Goal: Task Accomplishment & Management: Manage account settings

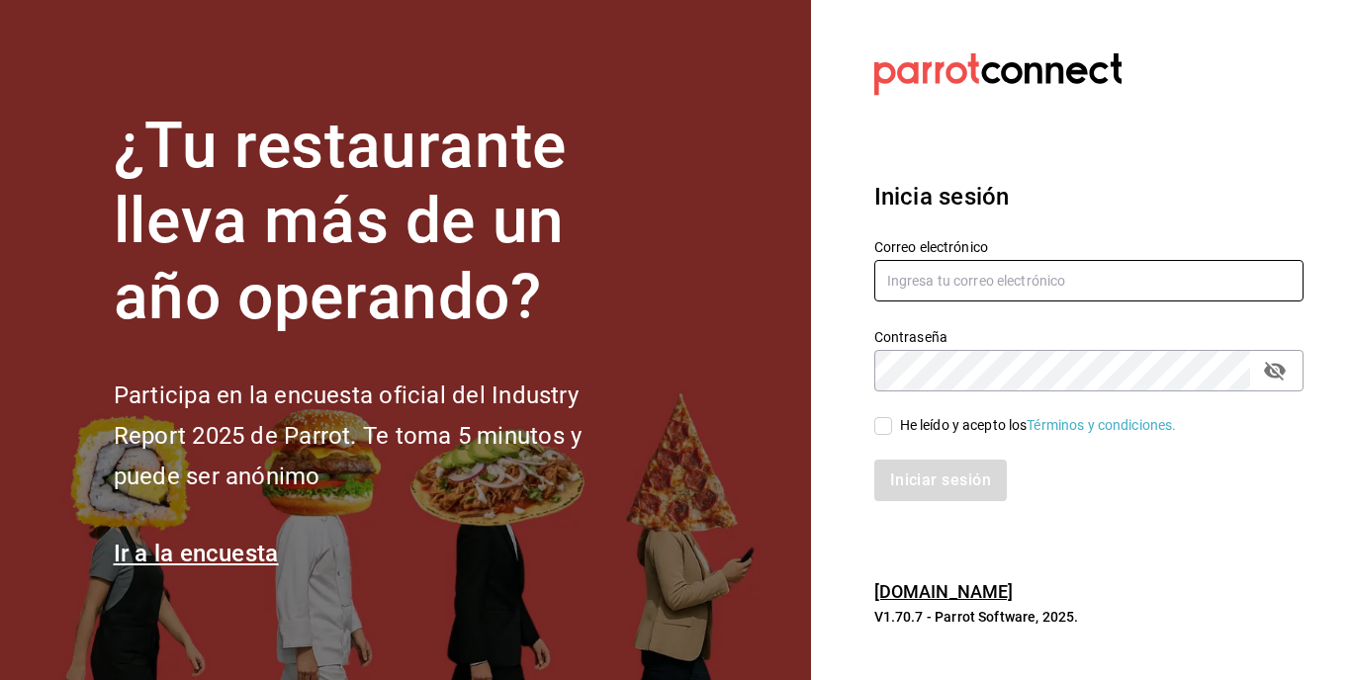
type input "palaxgsada@gmail.com"
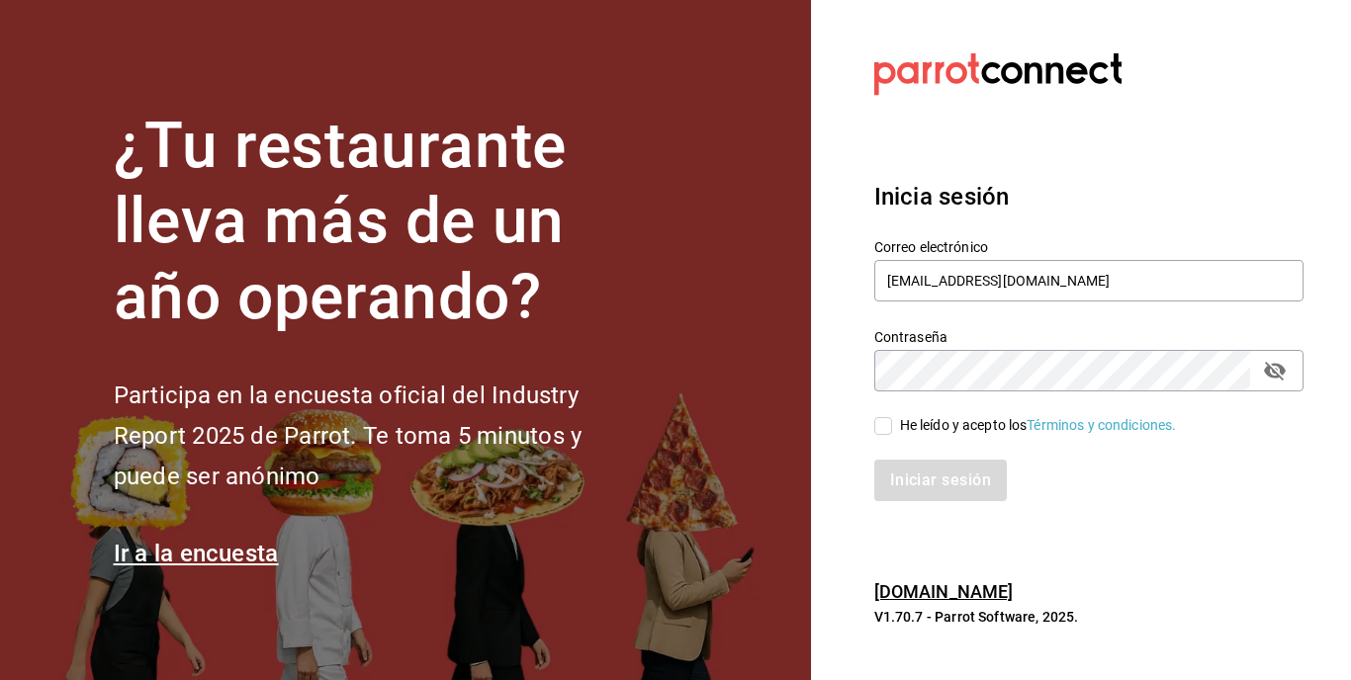
click at [878, 430] on input "He leído y acepto los Términos y condiciones." at bounding box center [883, 426] width 18 height 18
checkbox input "true"
click at [910, 473] on button "Iniciar sesión" at bounding box center [941, 481] width 135 height 42
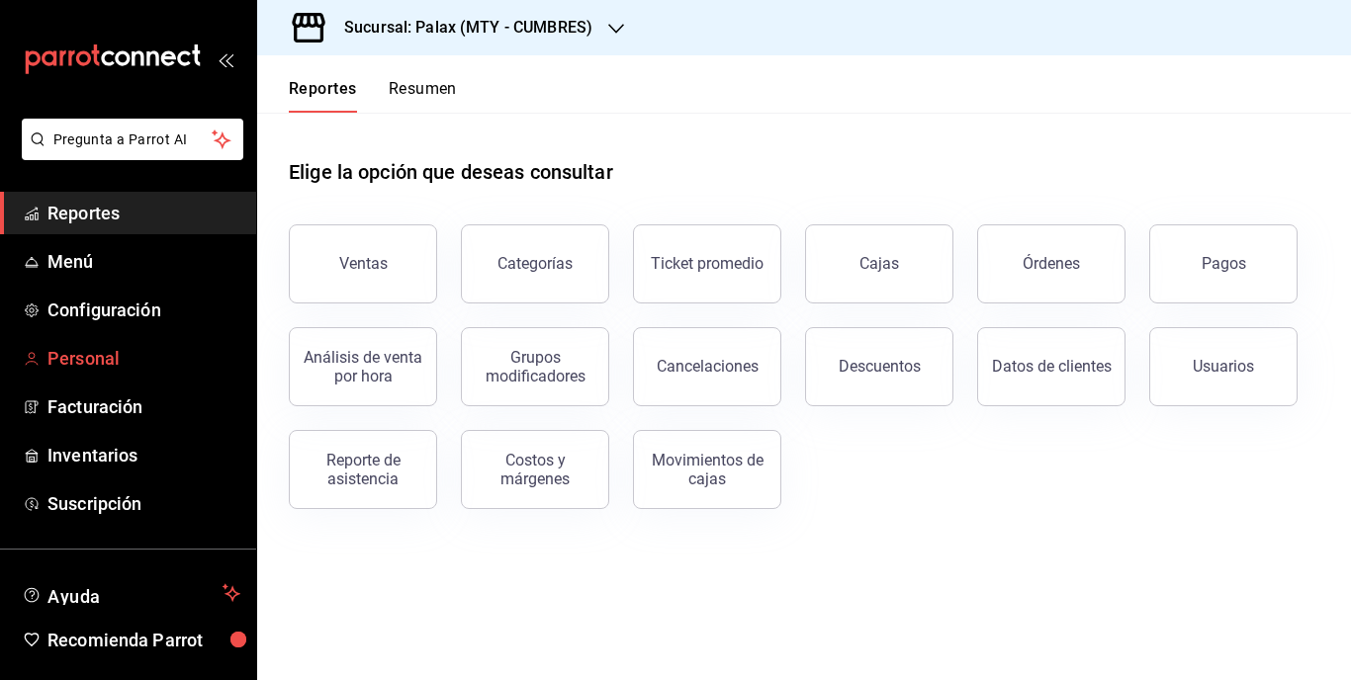
click at [91, 361] on span "Personal" at bounding box center [143, 358] width 193 height 27
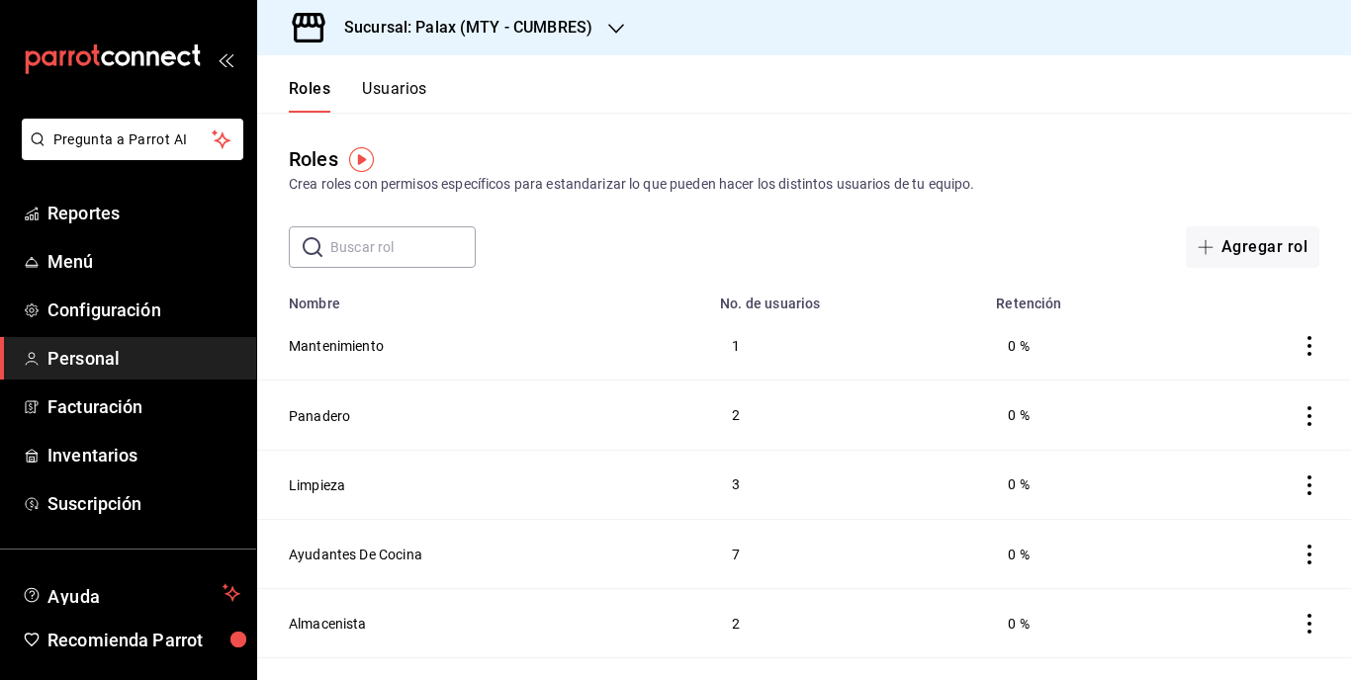
click at [403, 90] on button "Usuarios" at bounding box center [394, 96] width 65 height 34
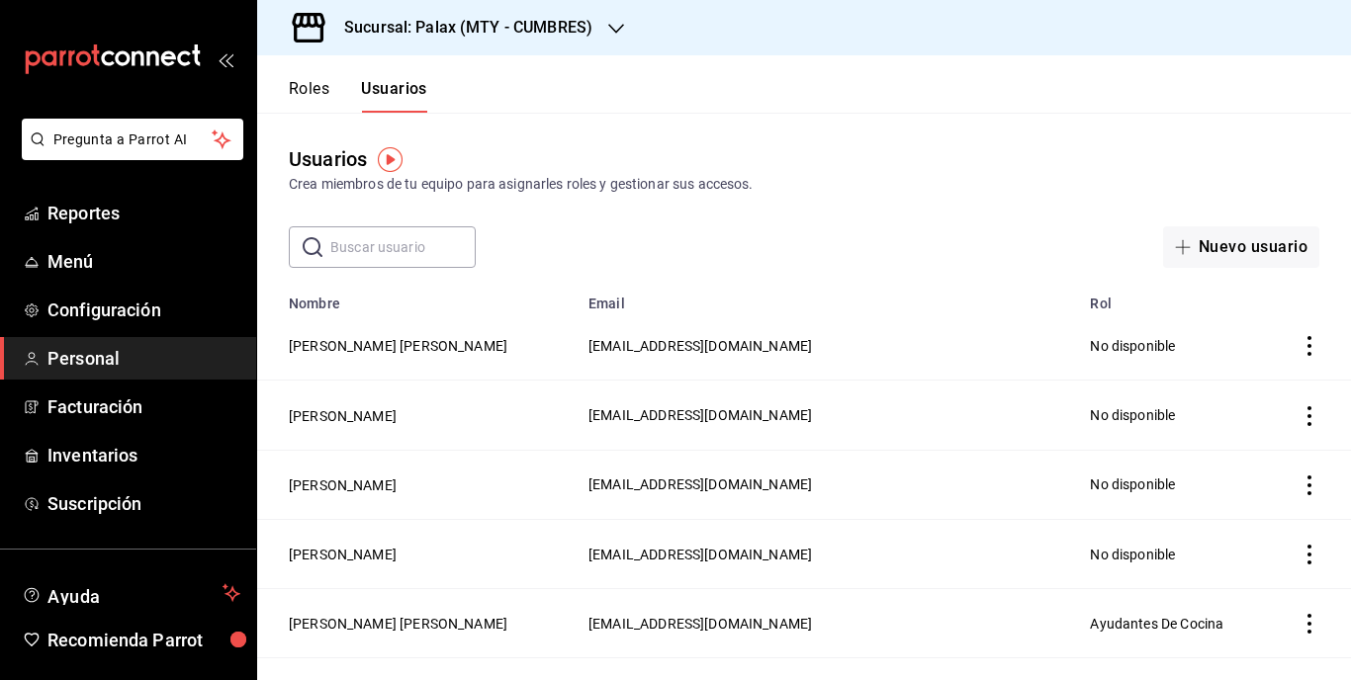
click at [614, 27] on icon "button" at bounding box center [616, 29] width 16 height 16
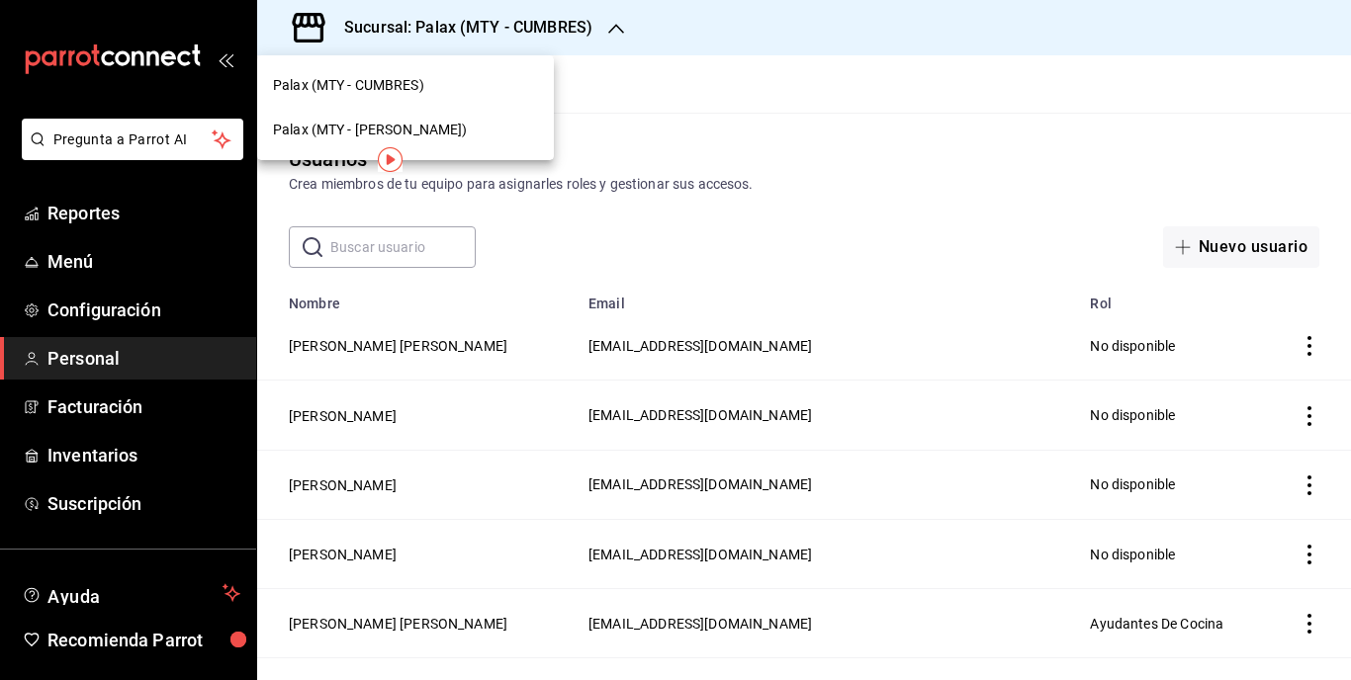
click at [427, 119] on div "Palax (MTY - [PERSON_NAME])" at bounding box center [405, 130] width 297 height 45
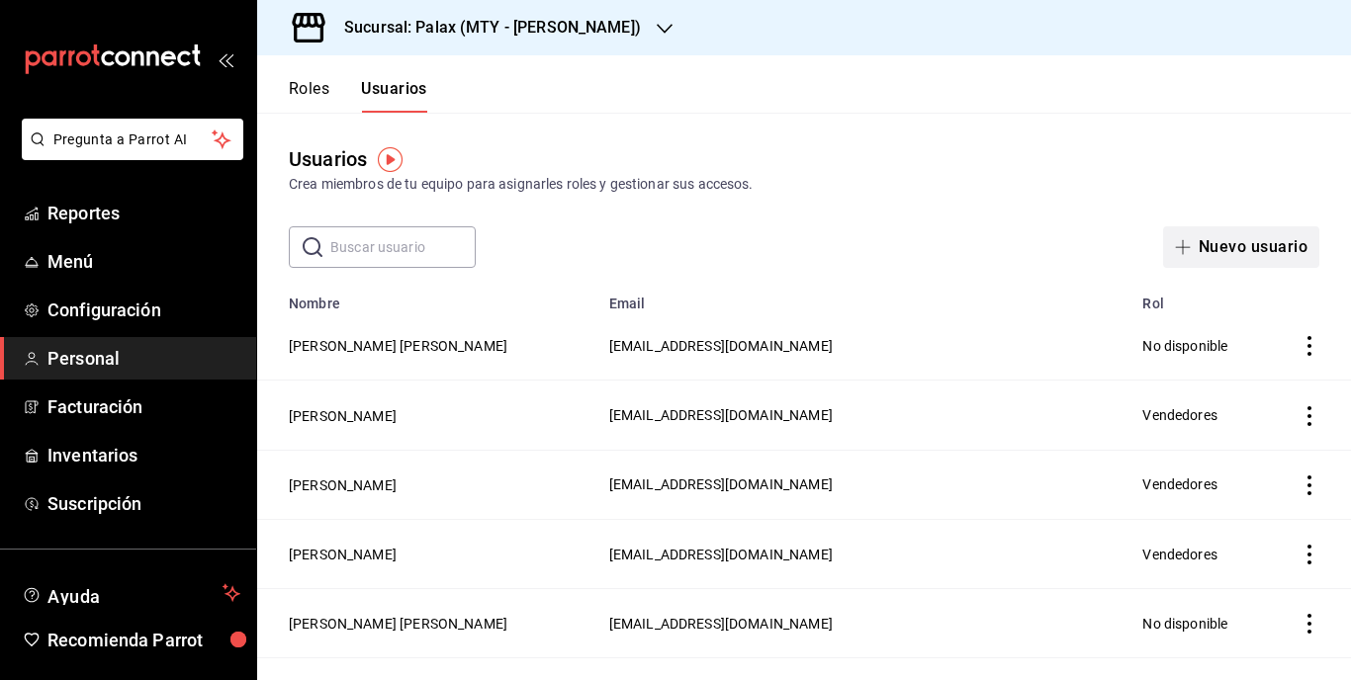
click at [1246, 245] on button "Nuevo usuario" at bounding box center [1241, 247] width 156 height 42
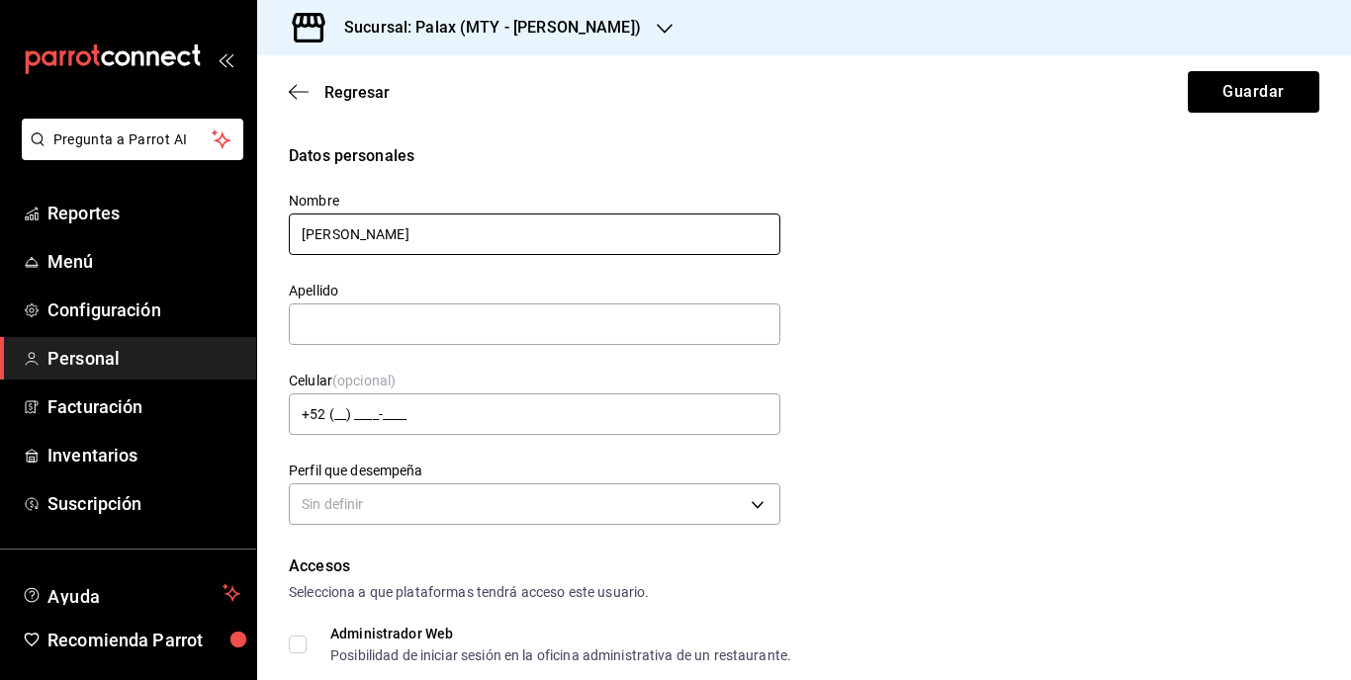
type input "[PERSON_NAME]"
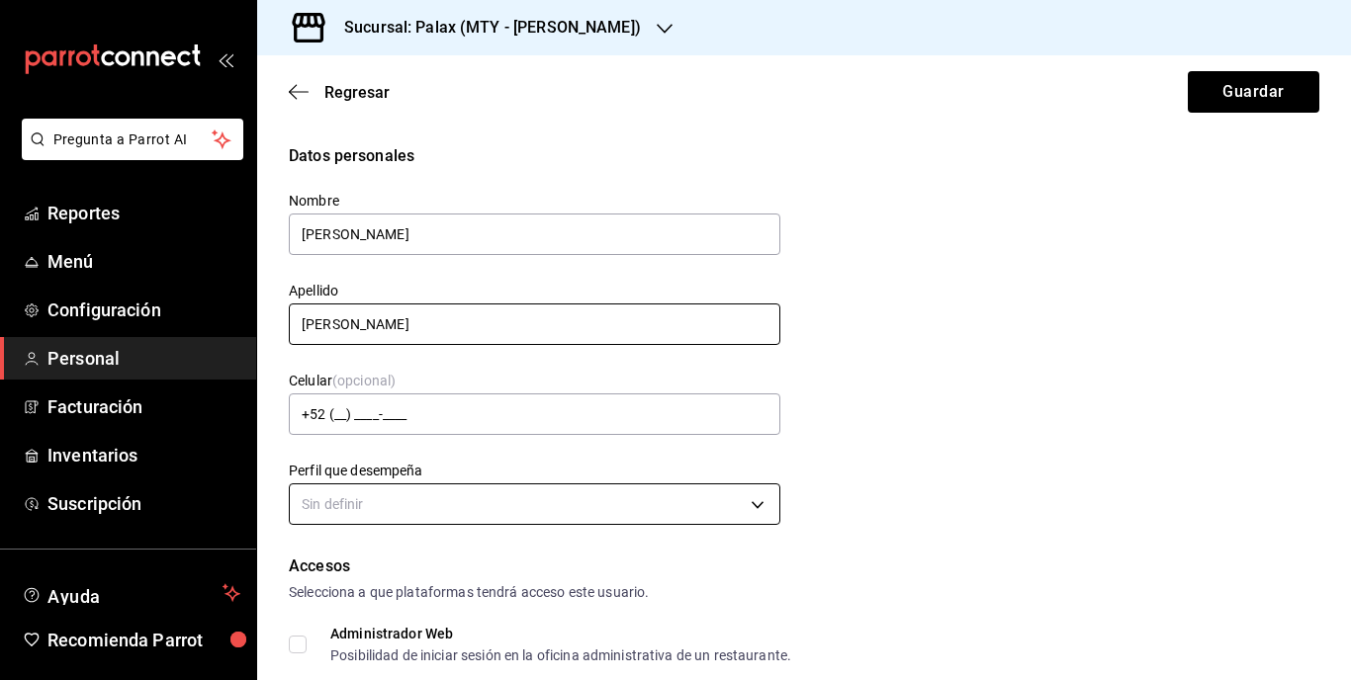
type input "[PERSON_NAME]"
click at [751, 499] on body "Pregunta a Parrot AI Reportes Menú Configuración Personal Facturación Inventari…" at bounding box center [675, 340] width 1351 height 680
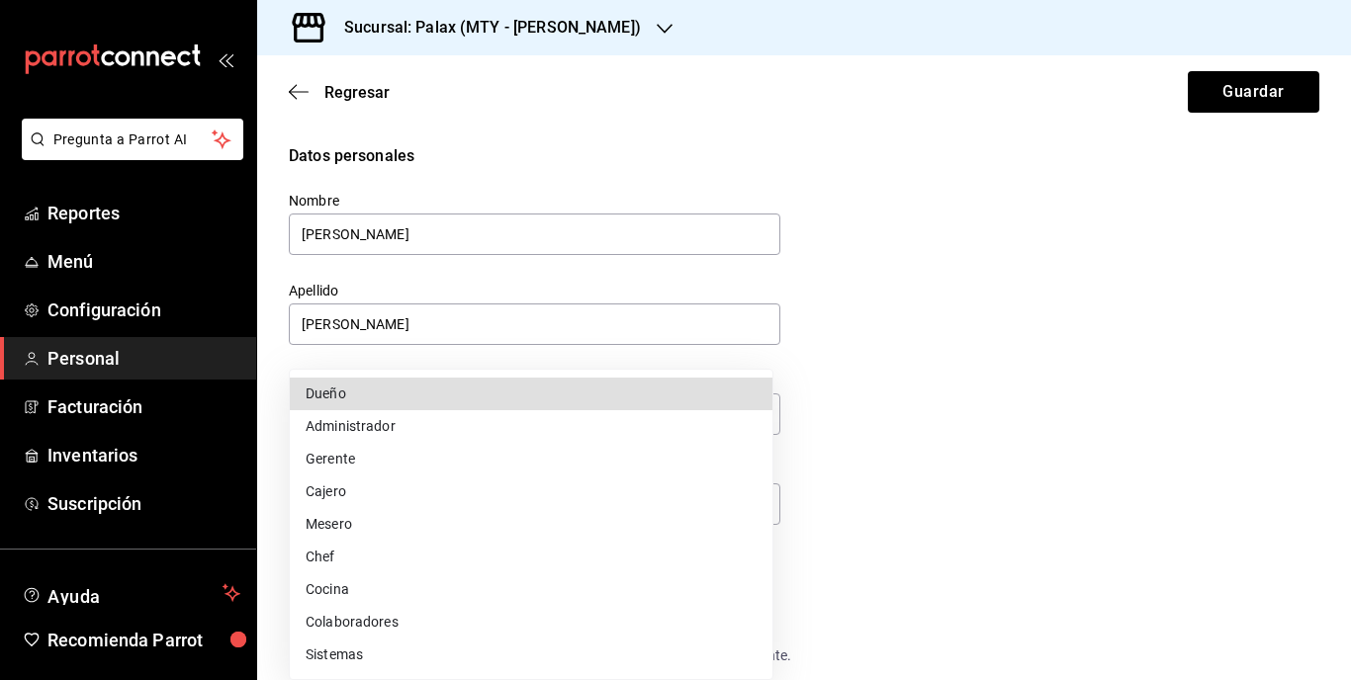
click at [426, 522] on li "Mesero" at bounding box center [531, 524] width 483 height 33
type input "WAITER"
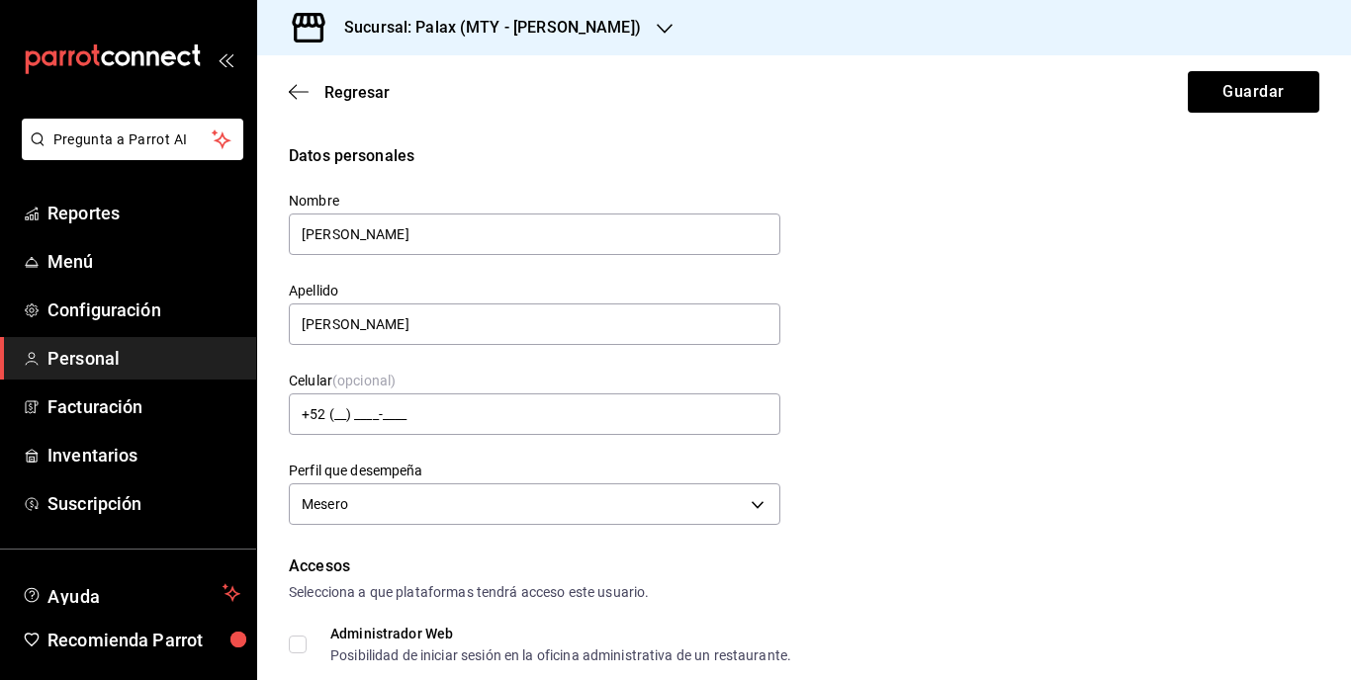
click at [302, 638] on input "Administrador Web Posibilidad de iniciar sesión en la oficina administrativa de…" at bounding box center [298, 645] width 18 height 18
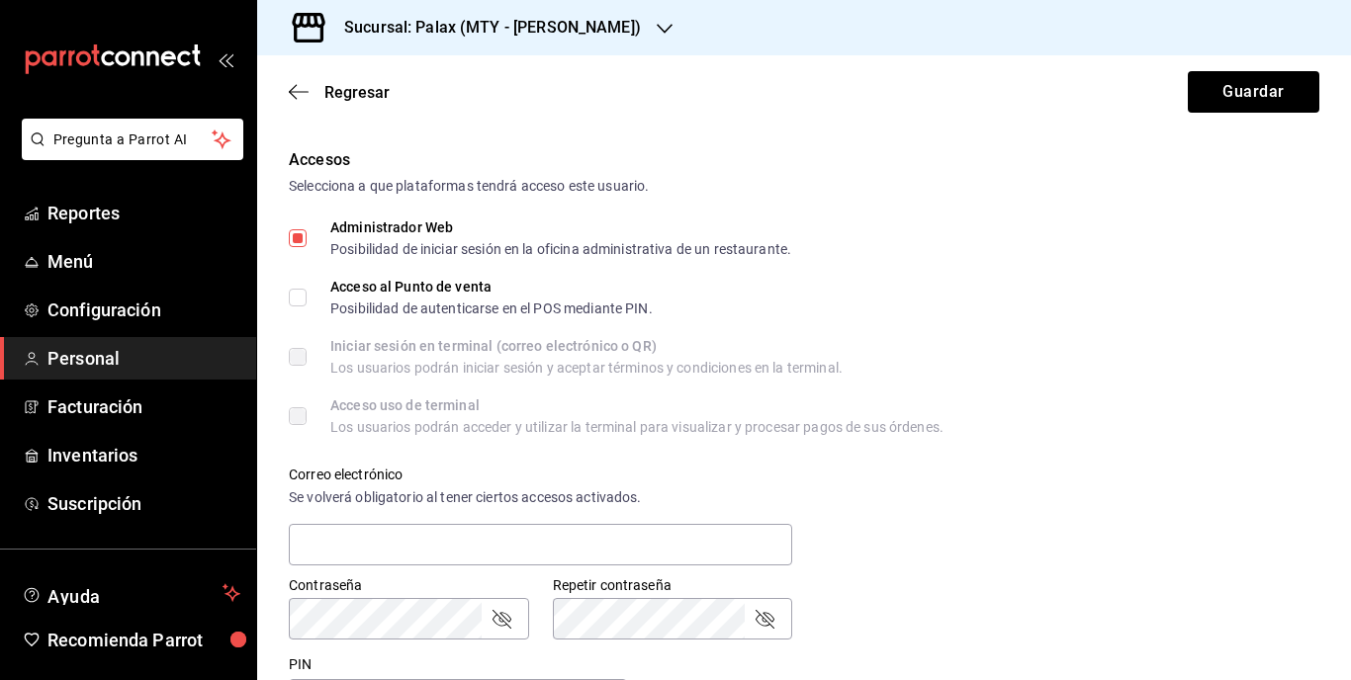
scroll to position [396, 0]
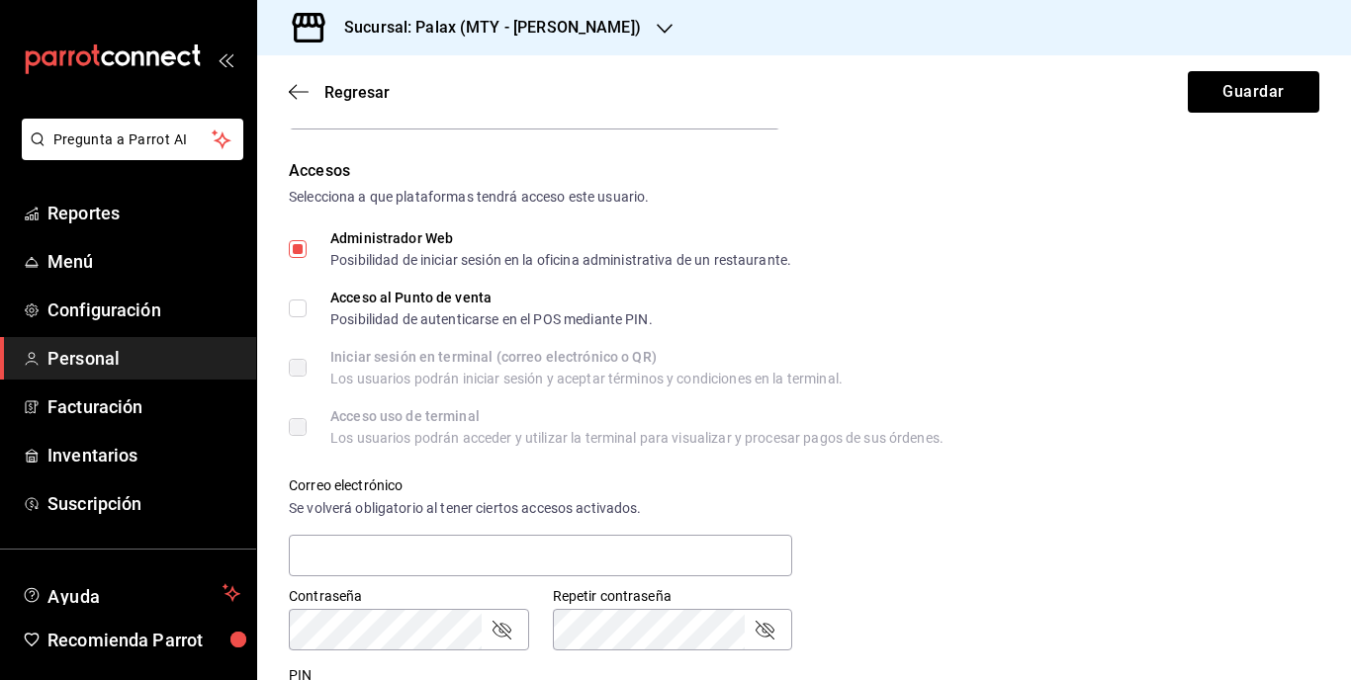
click at [292, 249] on input "Administrador Web Posibilidad de iniciar sesión en la oficina administrativa de…" at bounding box center [298, 249] width 18 height 18
checkbox input "false"
click at [298, 316] on input "Acceso al Punto de venta Posibilidad de autenticarse en el POS mediante PIN." at bounding box center [298, 309] width 18 height 18
checkbox input "true"
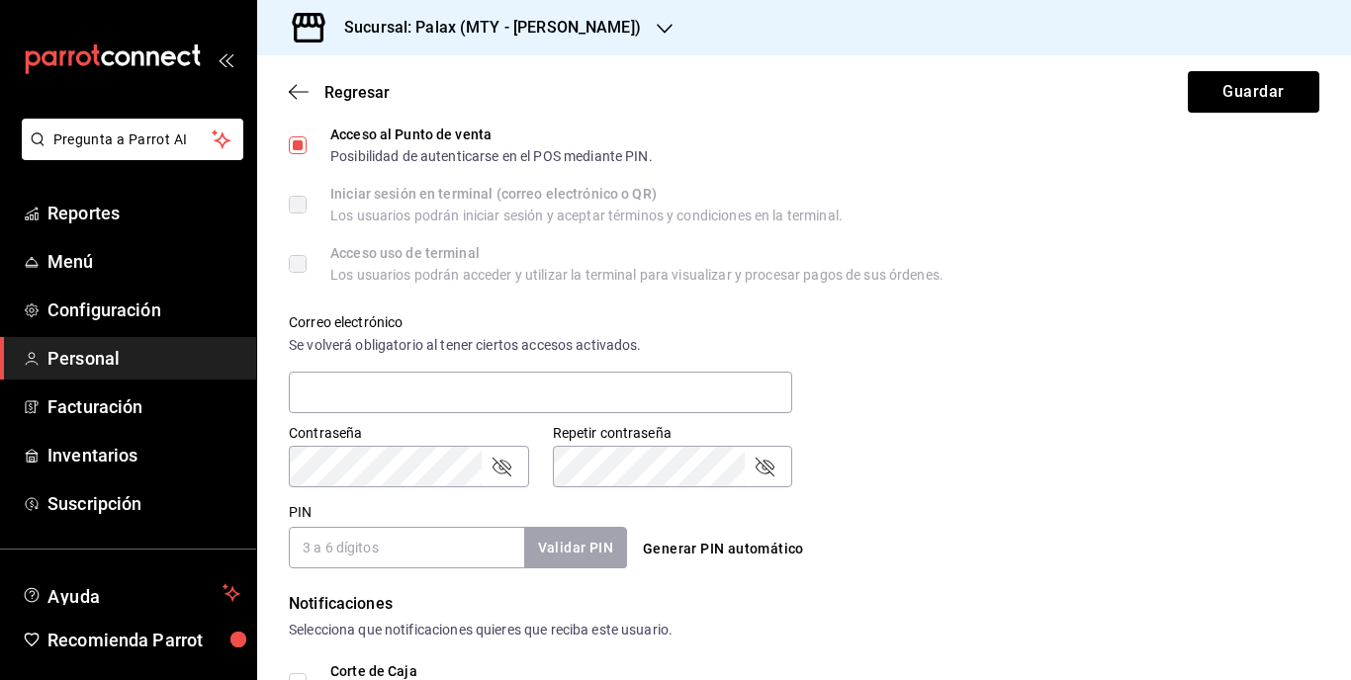
scroll to position [593, 0]
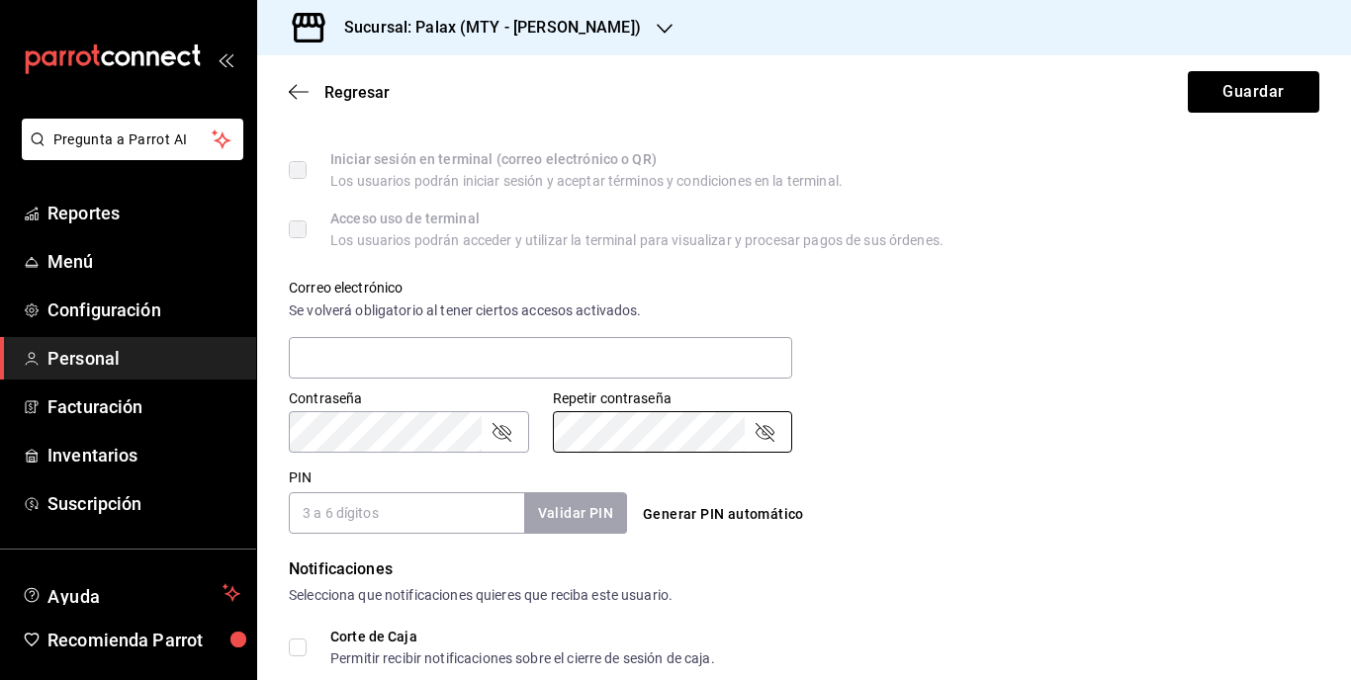
click at [500, 428] on icon "passwordField" at bounding box center [502, 432] width 24 height 24
click at [745, 433] on div "Repetir contraseña" at bounding box center [673, 432] width 240 height 42
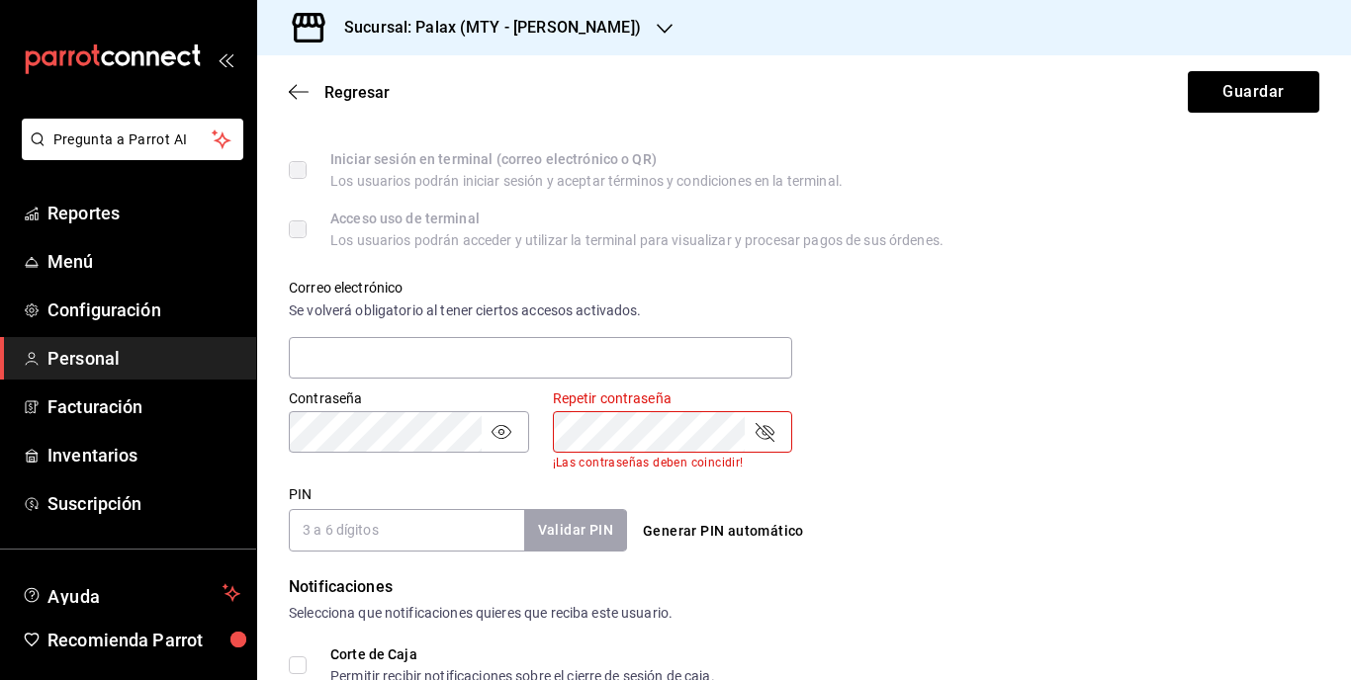
click at [491, 519] on input "PIN" at bounding box center [406, 530] width 235 height 42
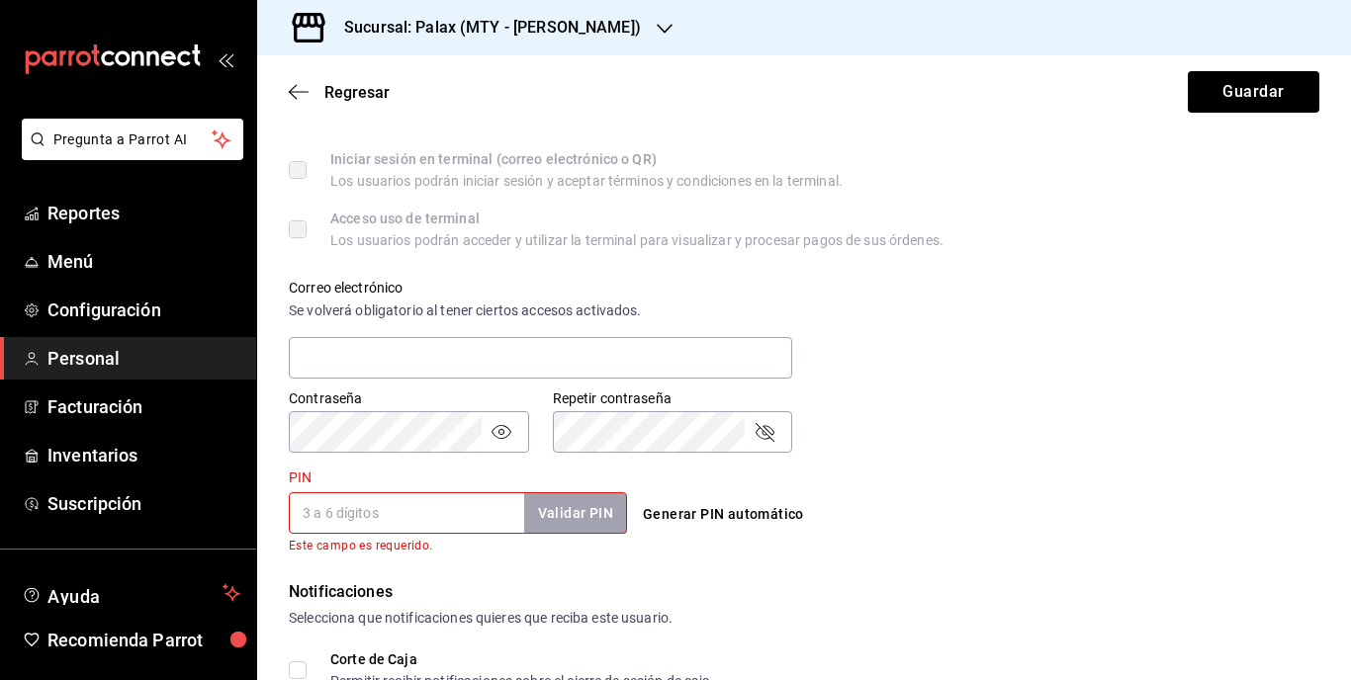
click at [791, 477] on div "Generar PIN automático" at bounding box center [800, 497] width 346 height 72
click at [351, 514] on input "PIN" at bounding box center [406, 514] width 235 height 42
type input "15228"
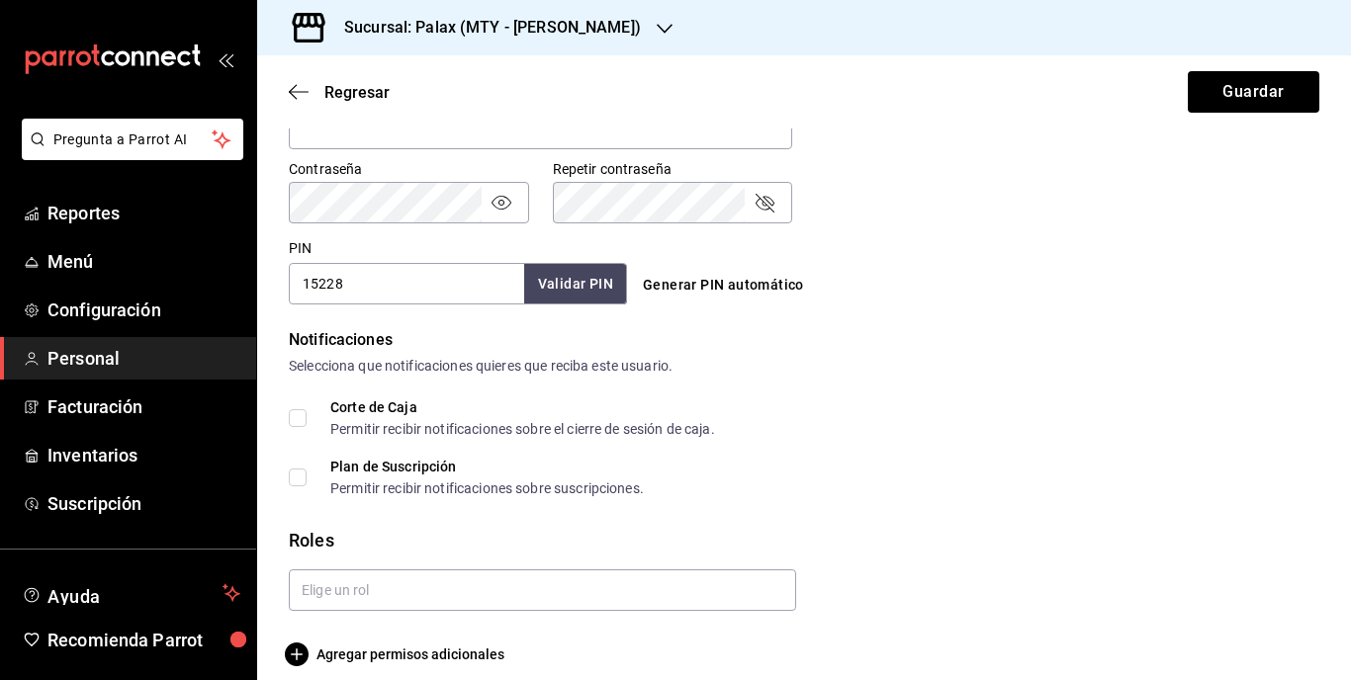
scroll to position [841, 0]
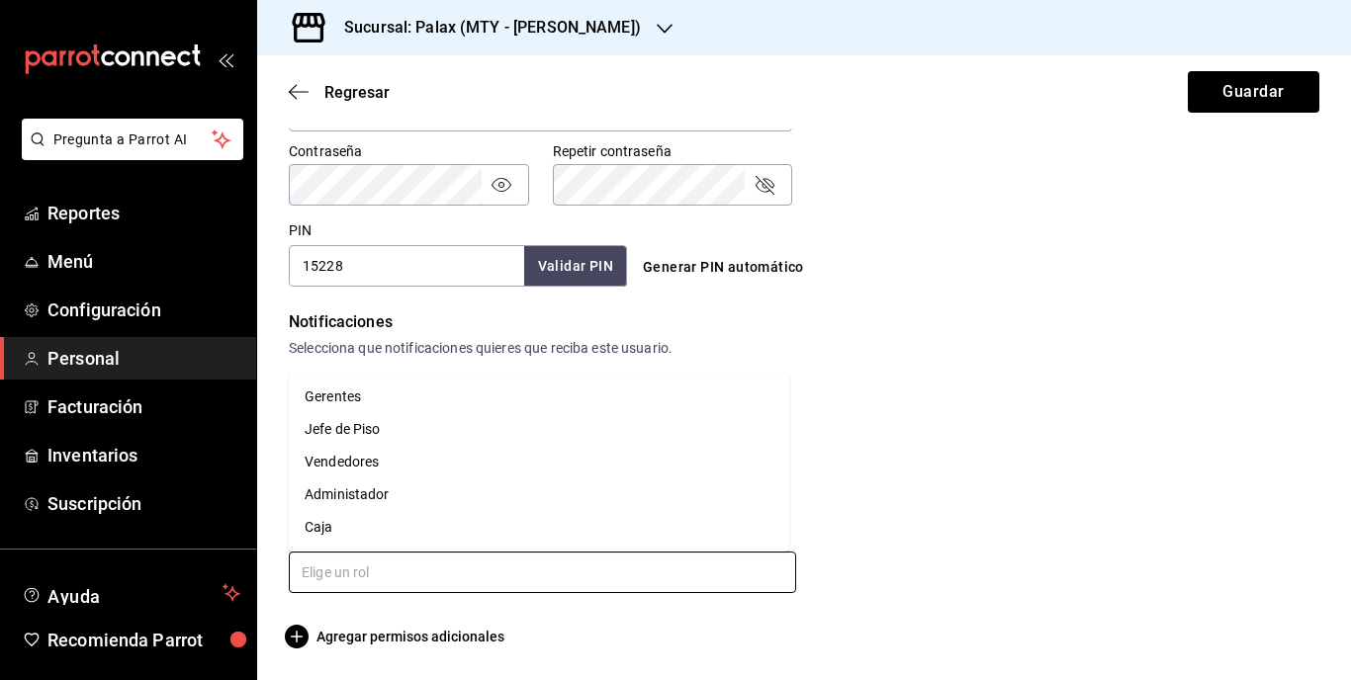
click at [403, 573] on input "text" at bounding box center [542, 573] width 507 height 42
click at [345, 460] on li "Vendedores" at bounding box center [539, 462] width 500 height 33
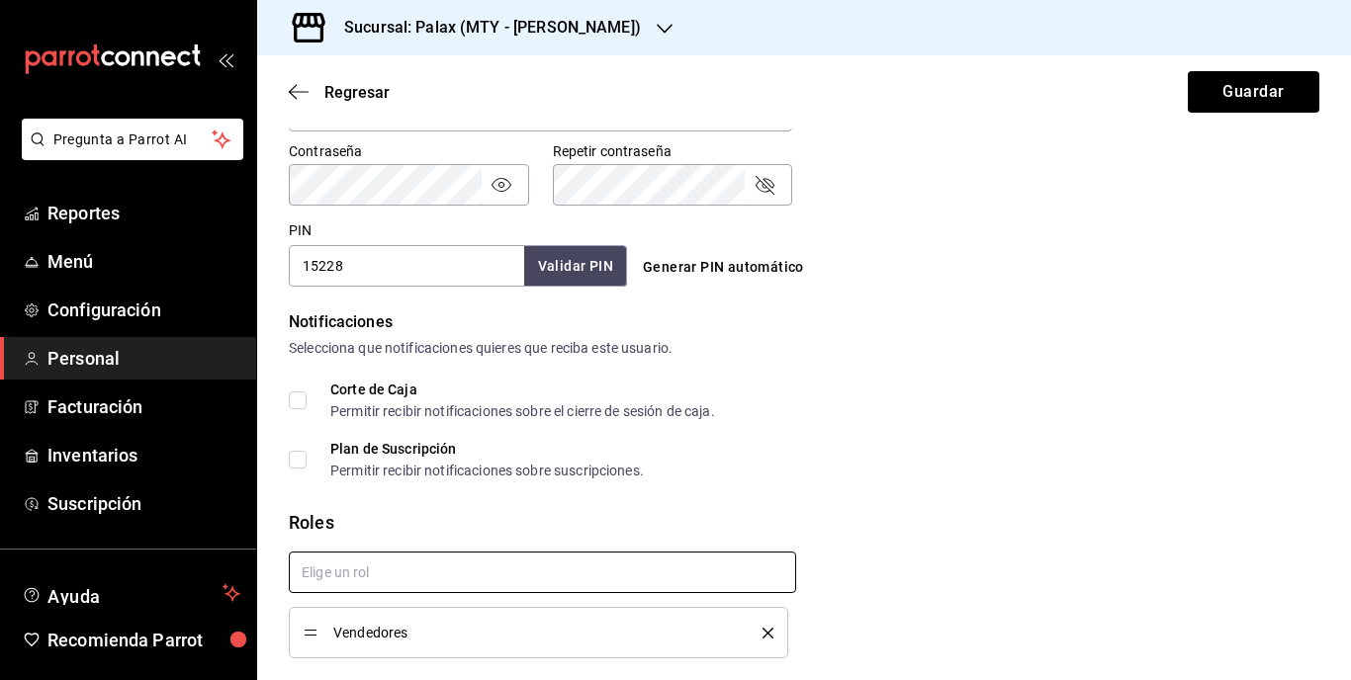
scroll to position [906, 0]
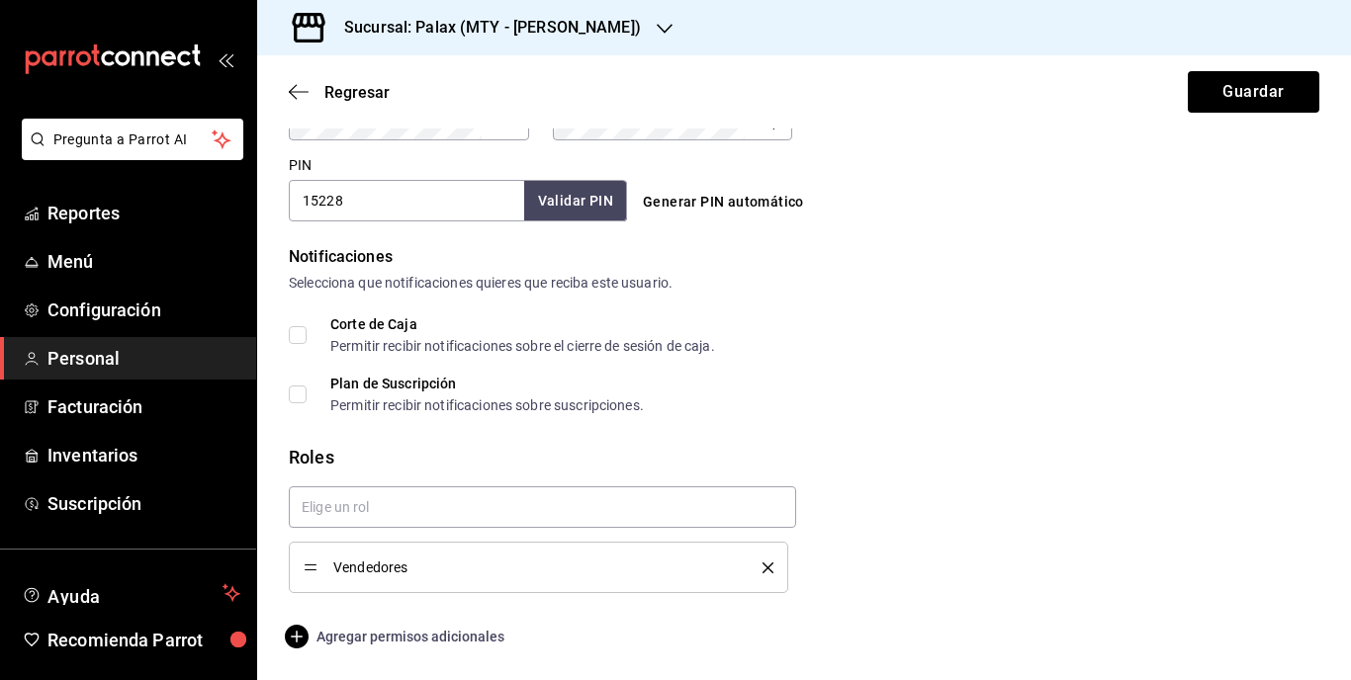
click at [294, 635] on icon "button" at bounding box center [297, 637] width 24 height 24
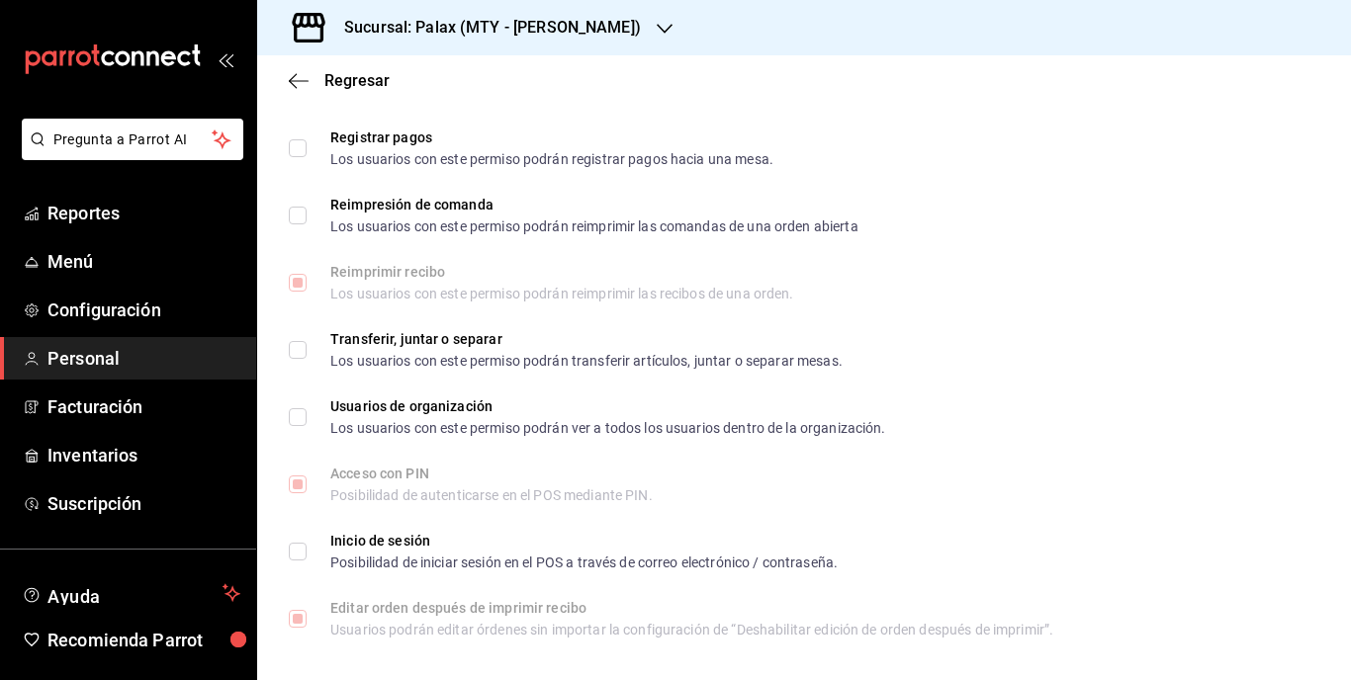
scroll to position [2654, 0]
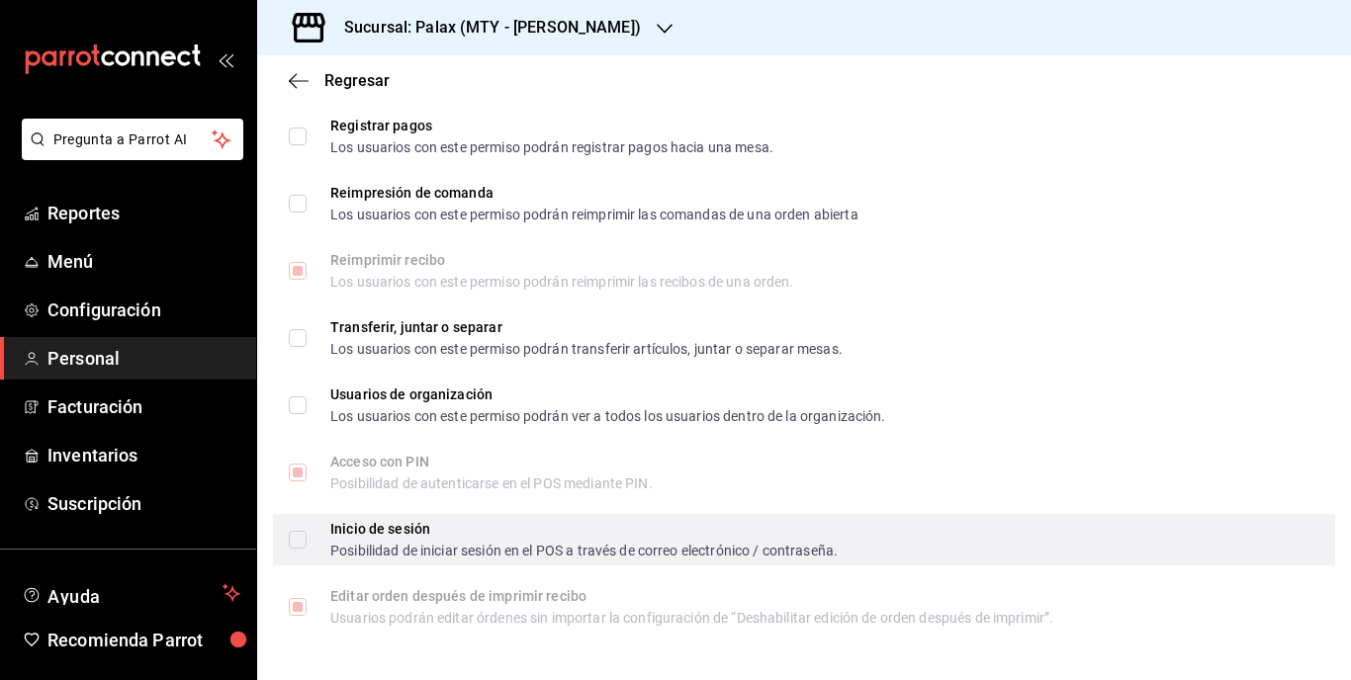
click at [293, 547] on input "Inicio de sesión Posibilidad de iniciar sesión en el POS a través de correo ele…" at bounding box center [298, 540] width 18 height 18
checkbox input "true"
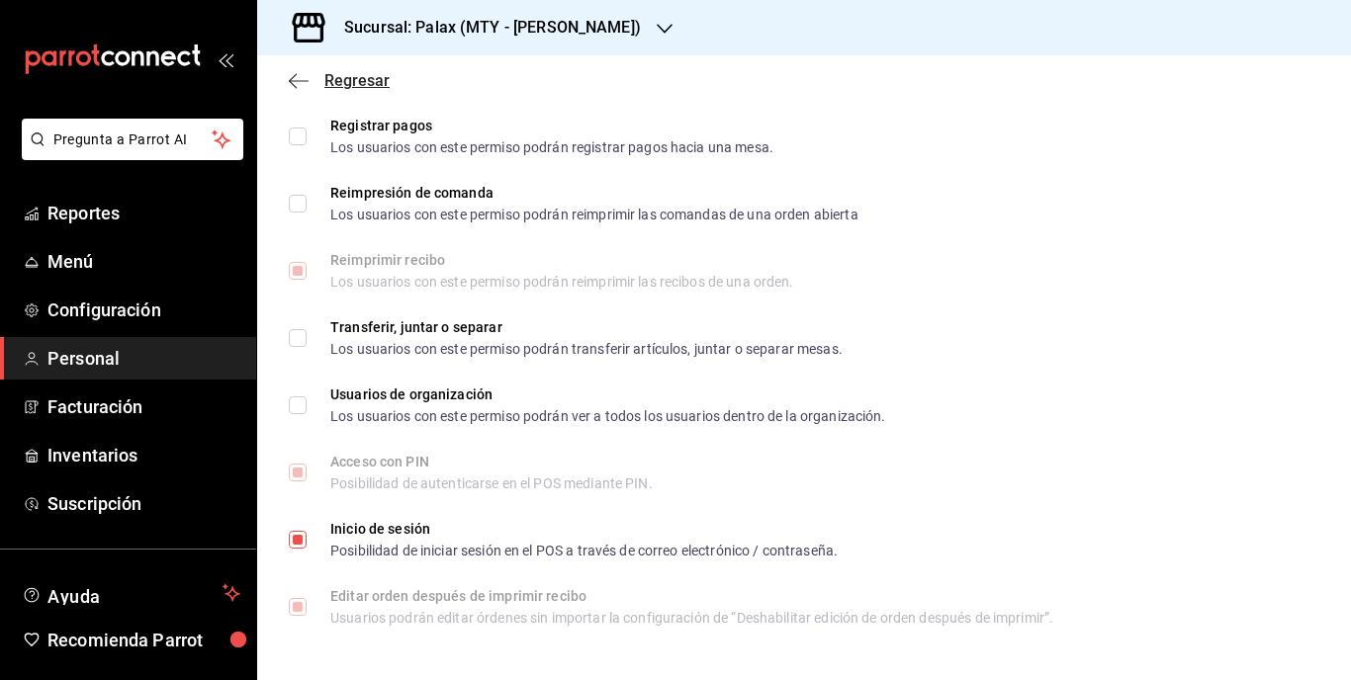
click at [339, 80] on span "Regresar" at bounding box center [356, 80] width 65 height 19
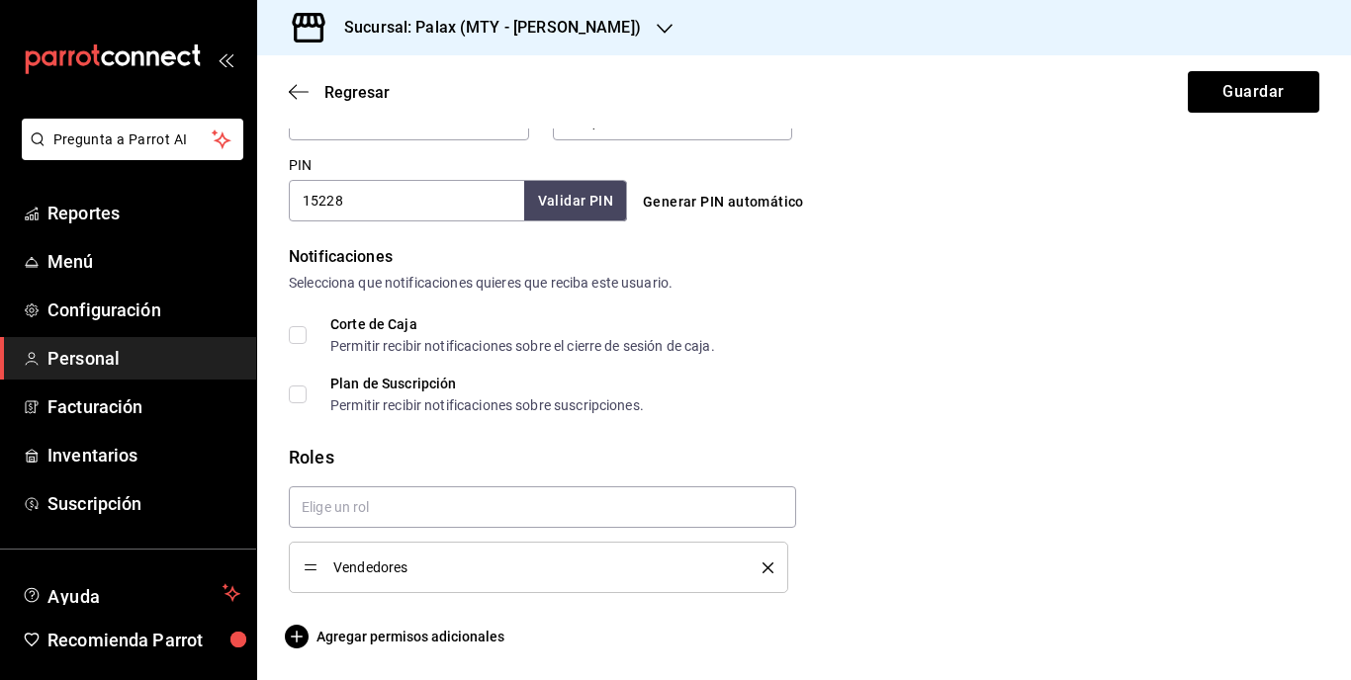
scroll to position [906, 0]
click at [1247, 98] on button "Guardar" at bounding box center [1254, 92] width 132 height 42
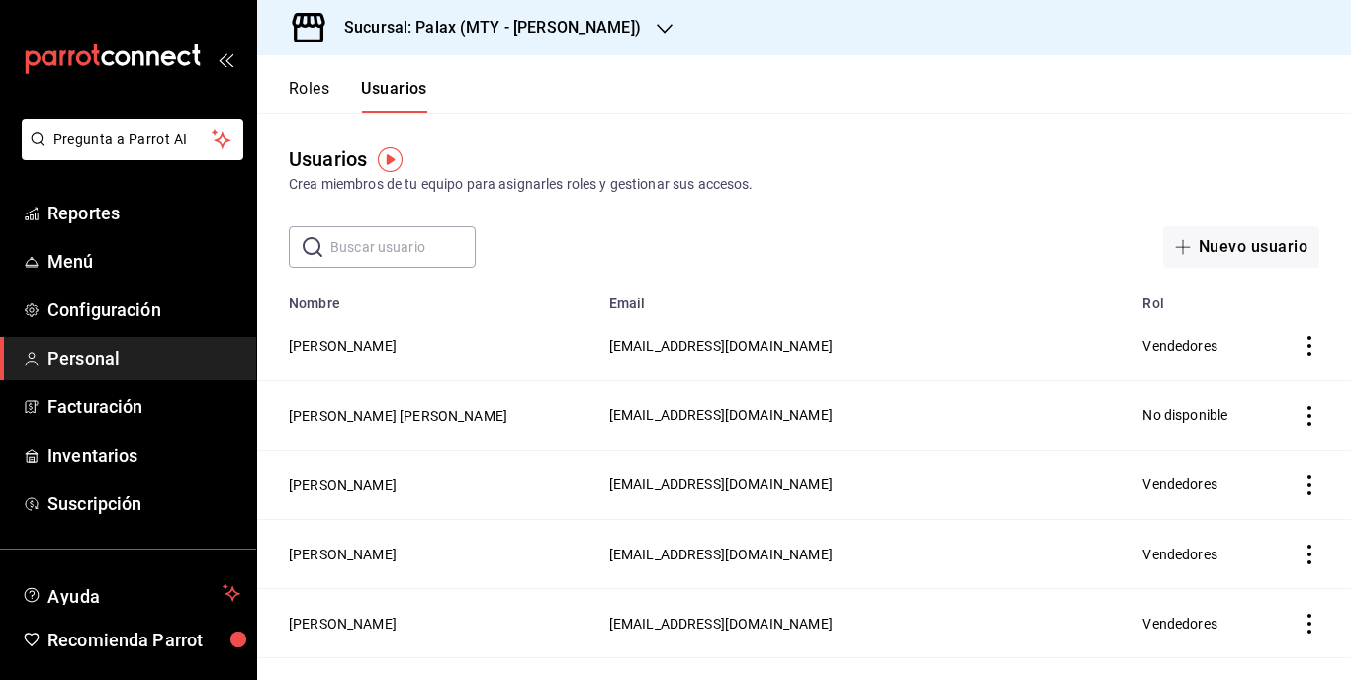
click at [321, 93] on button "Roles" at bounding box center [309, 96] width 41 height 34
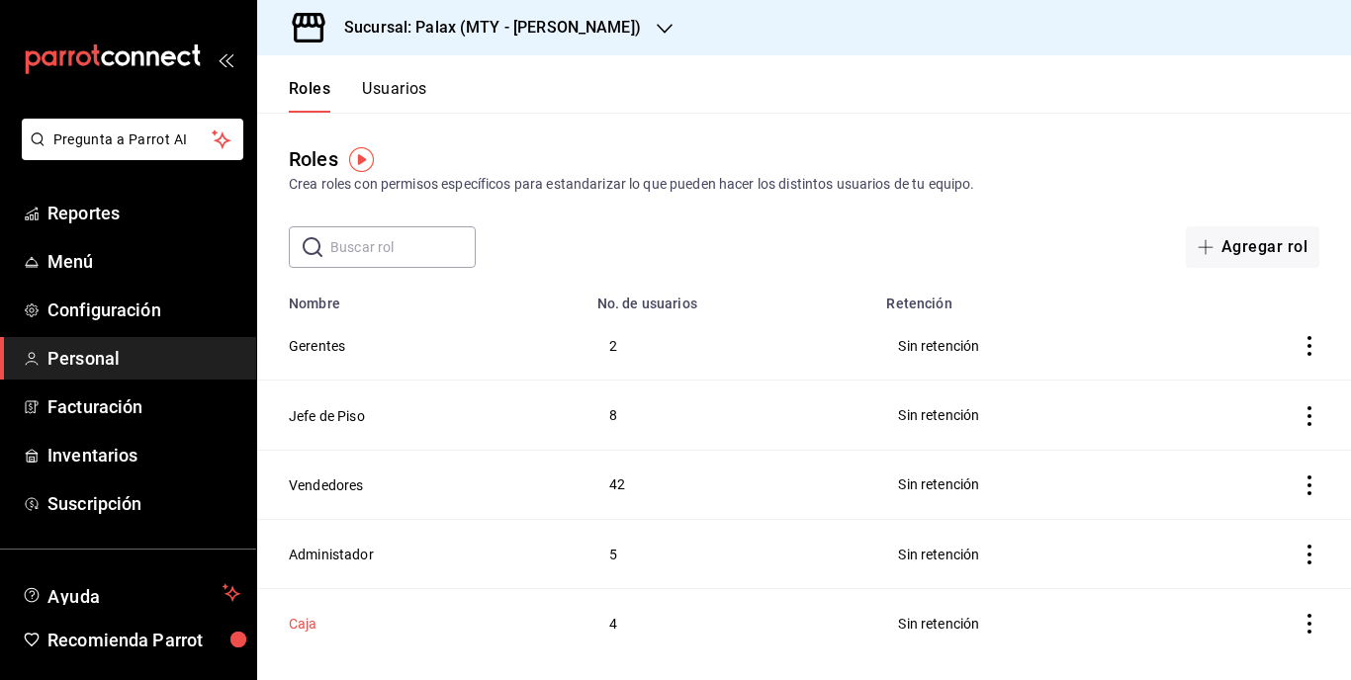
click at [311, 627] on button "Caja" at bounding box center [303, 624] width 29 height 20
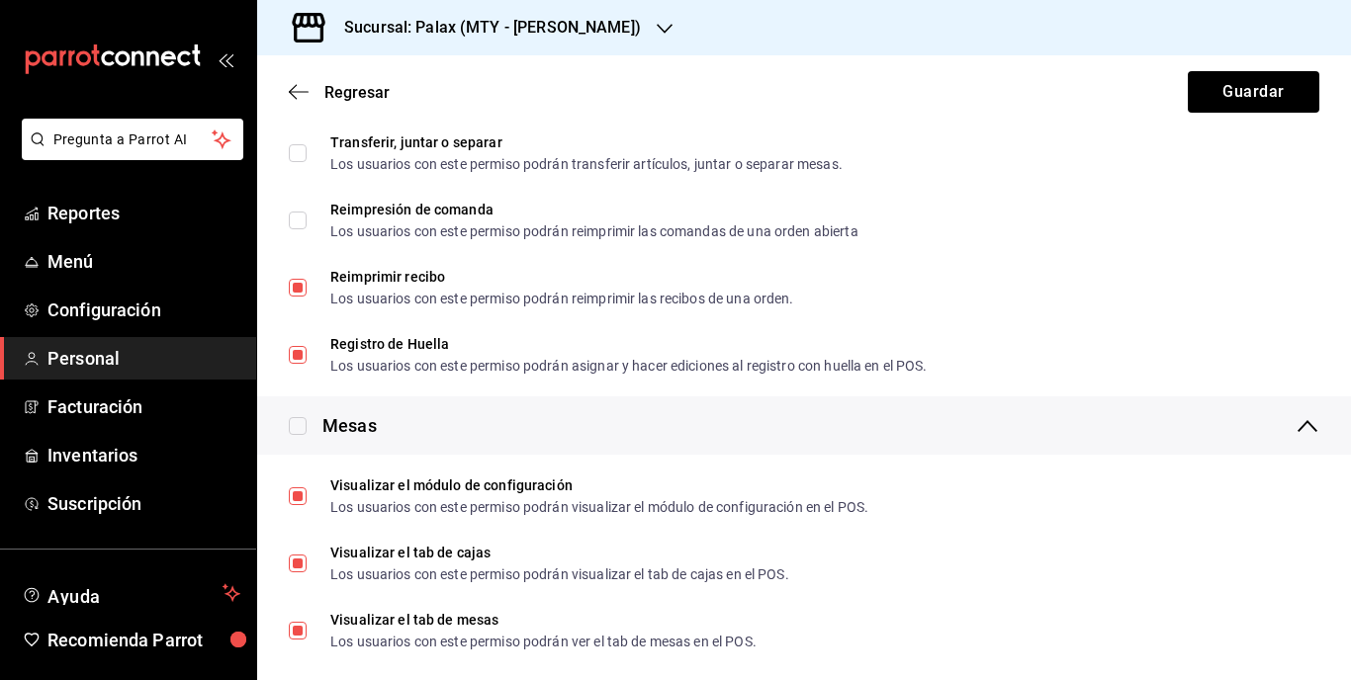
scroll to position [2275, 0]
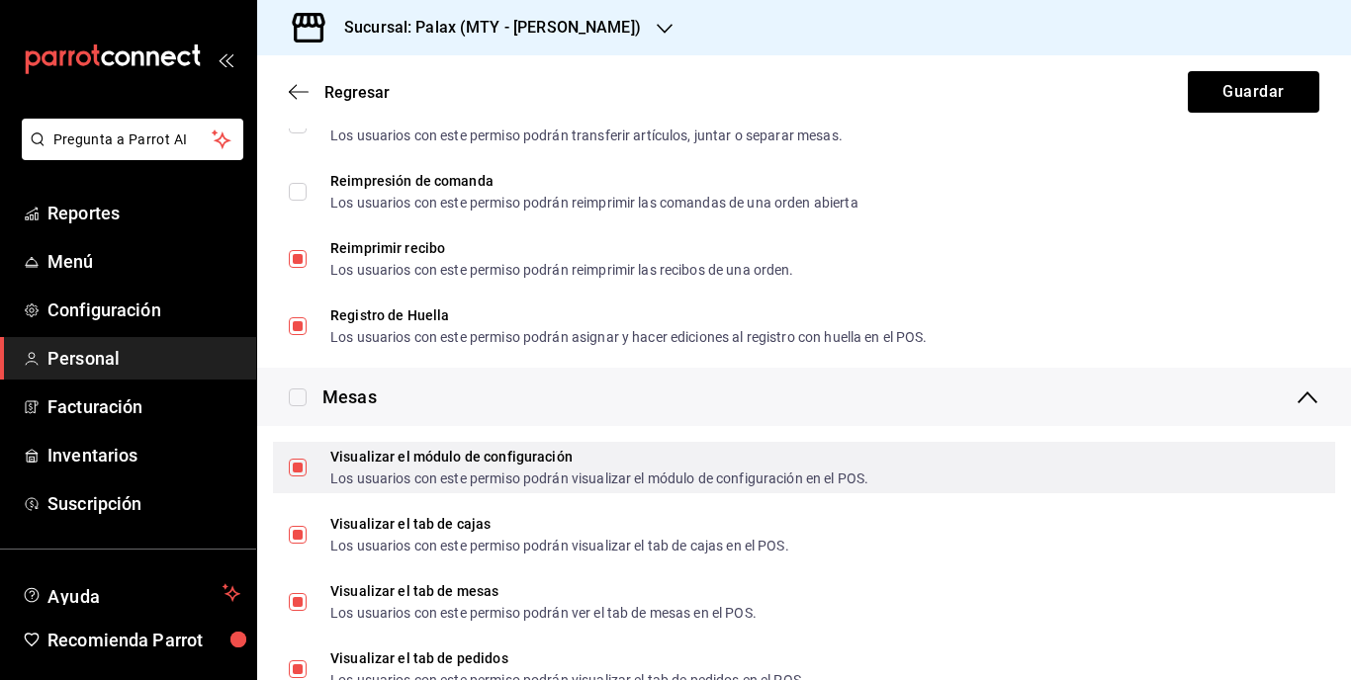
click at [291, 463] on input "Visualizar el módulo de configuración Los usuarios con este permiso podrán visu…" at bounding box center [298, 468] width 18 height 18
checkbox input "false"
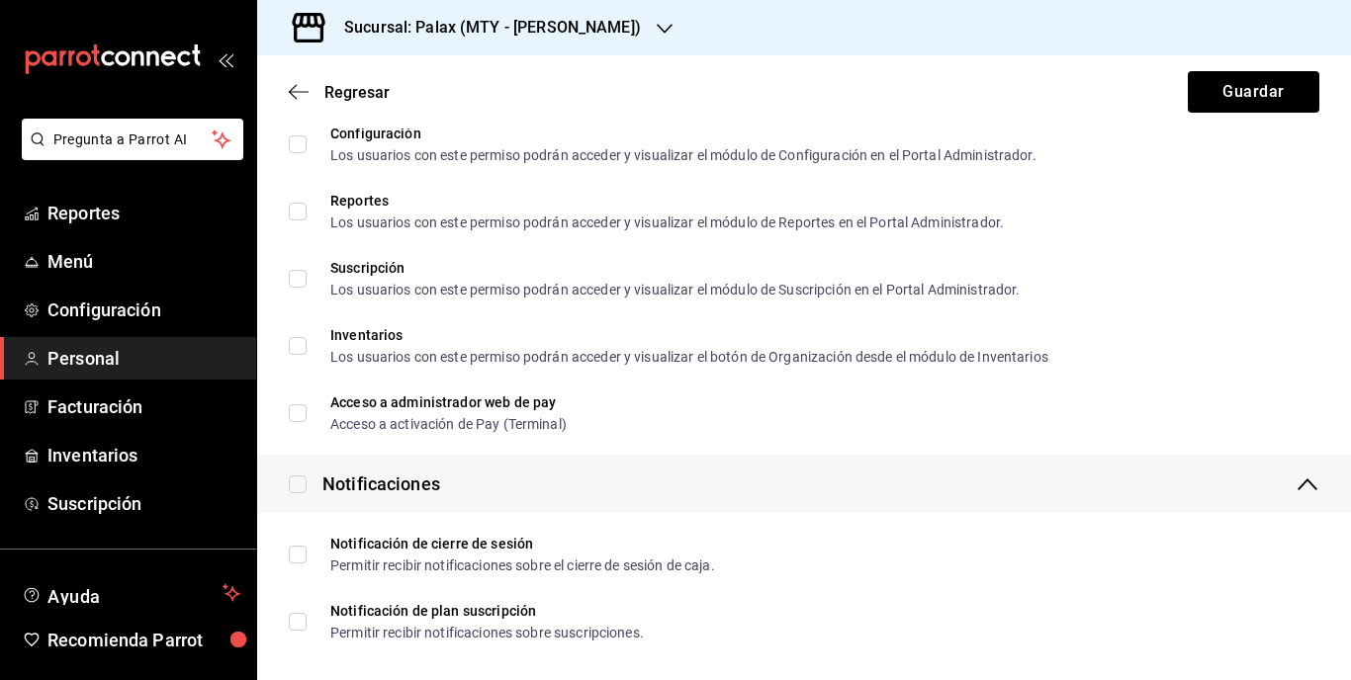
scroll to position [3360, 0]
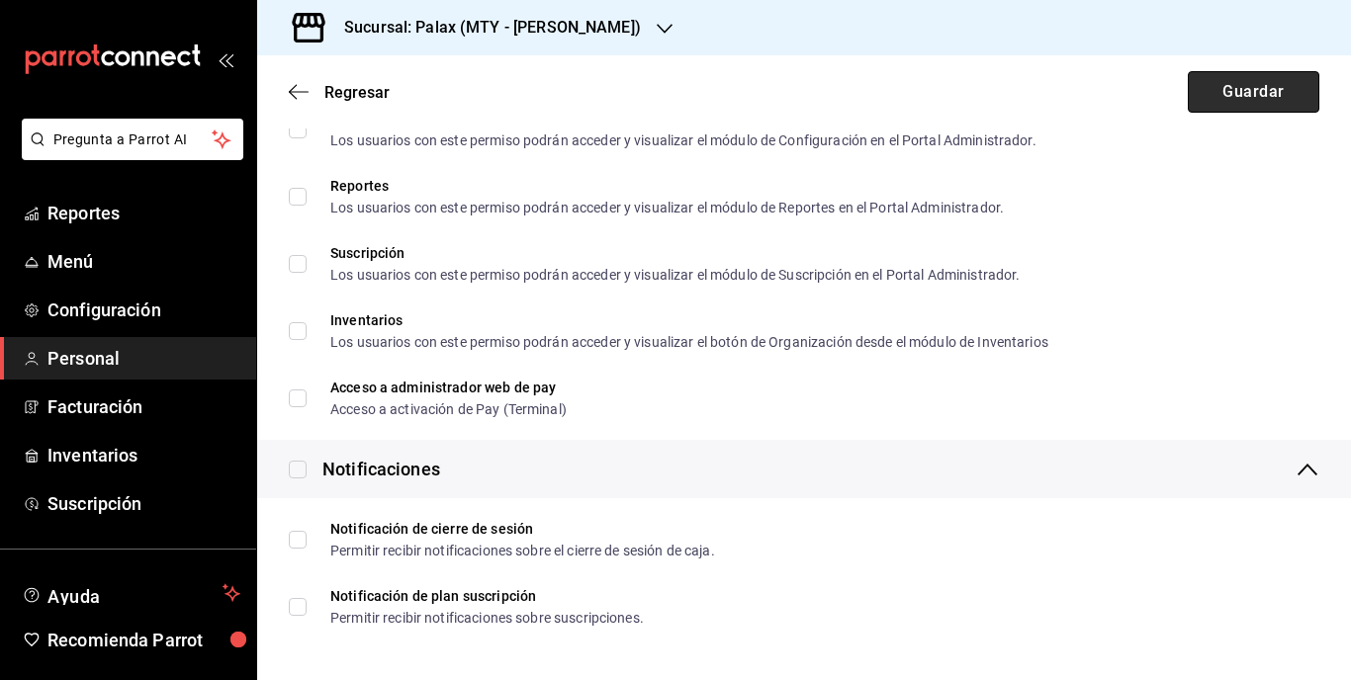
click at [1239, 102] on button "Guardar" at bounding box center [1254, 92] width 132 height 42
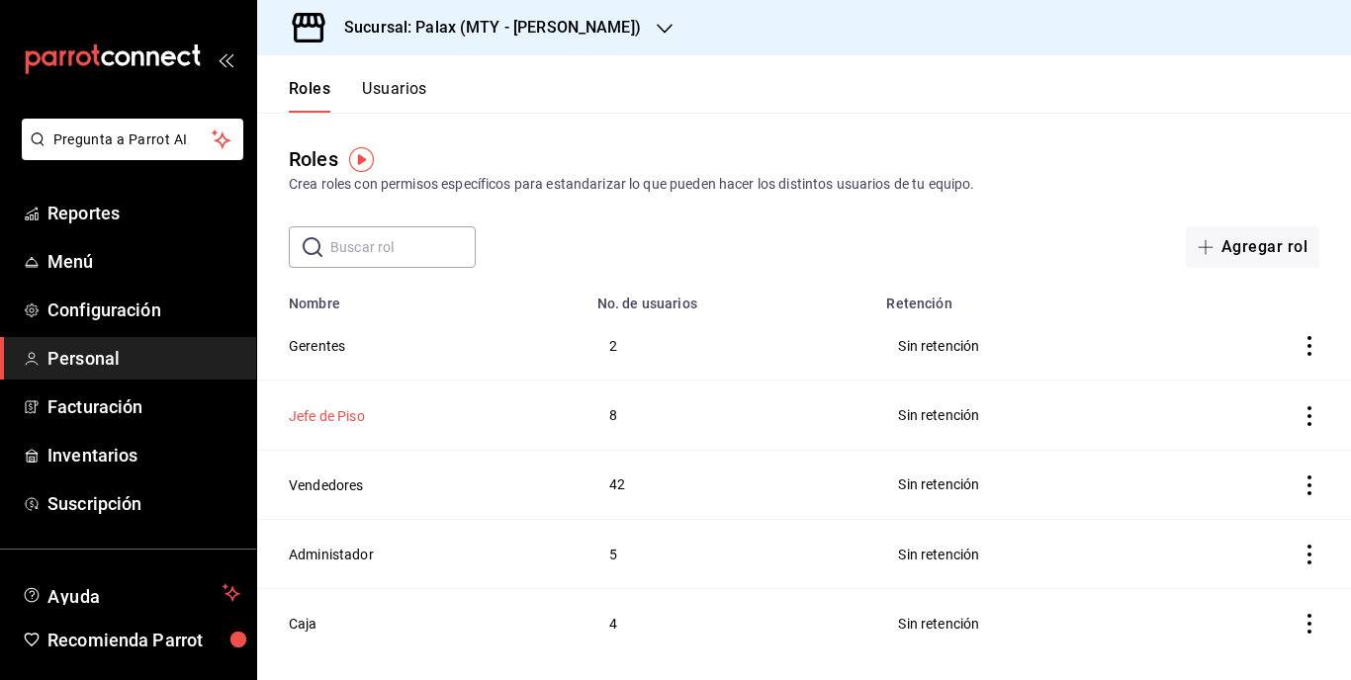
click at [354, 421] on button "Jefe de Piso" at bounding box center [327, 416] width 76 height 20
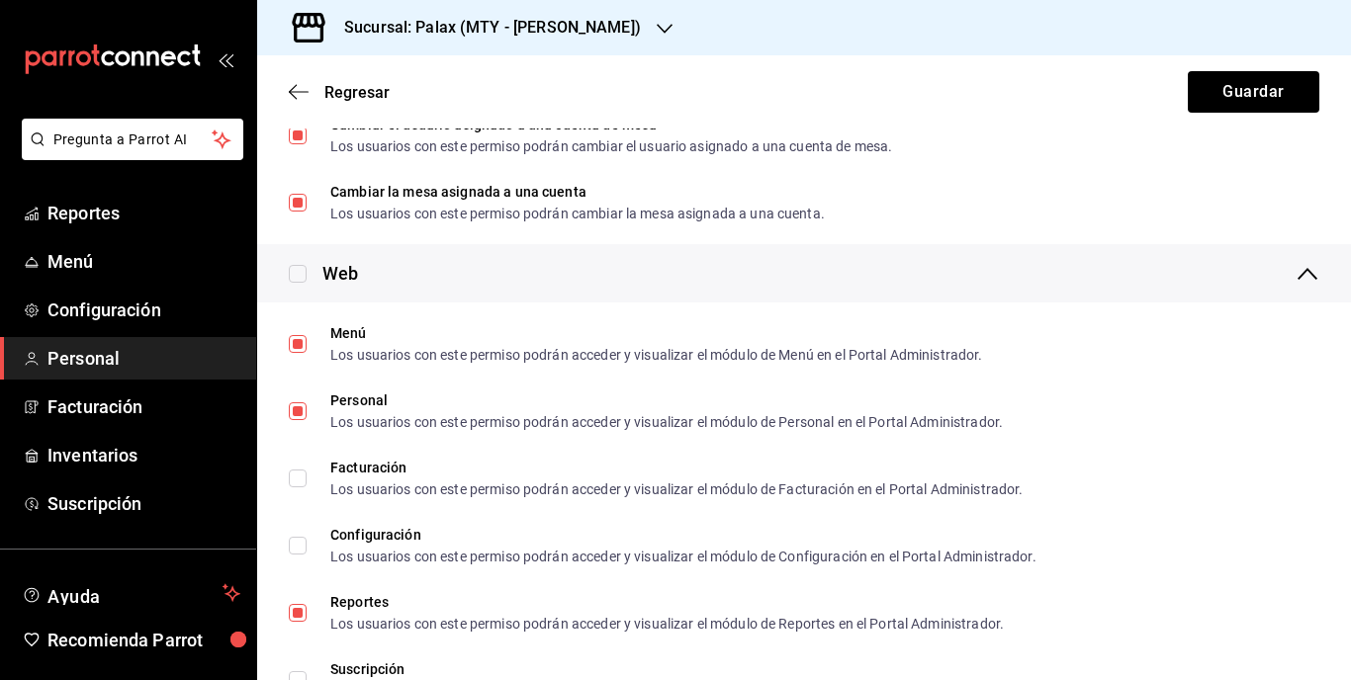
scroll to position [2967, 0]
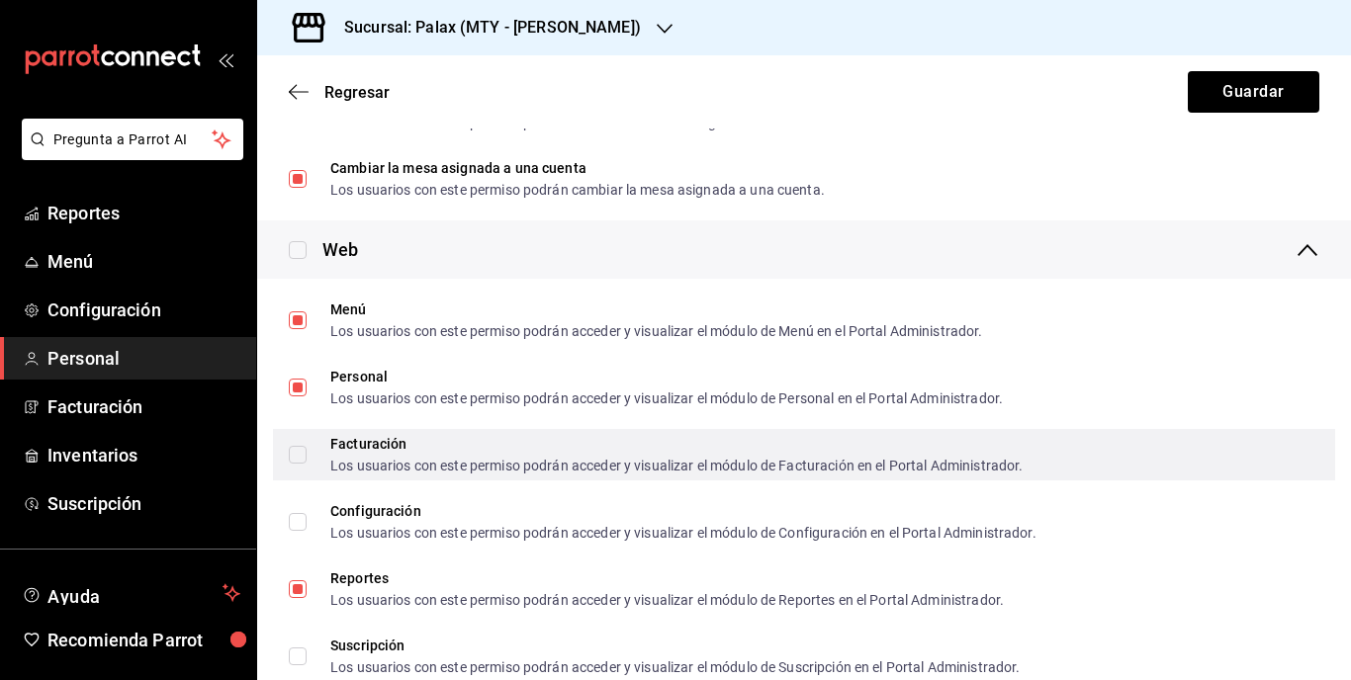
click at [300, 454] on input "Facturación Los usuarios con este permiso podrán acceder y visualizar el módulo…" at bounding box center [298, 455] width 18 height 18
checkbox input "true"
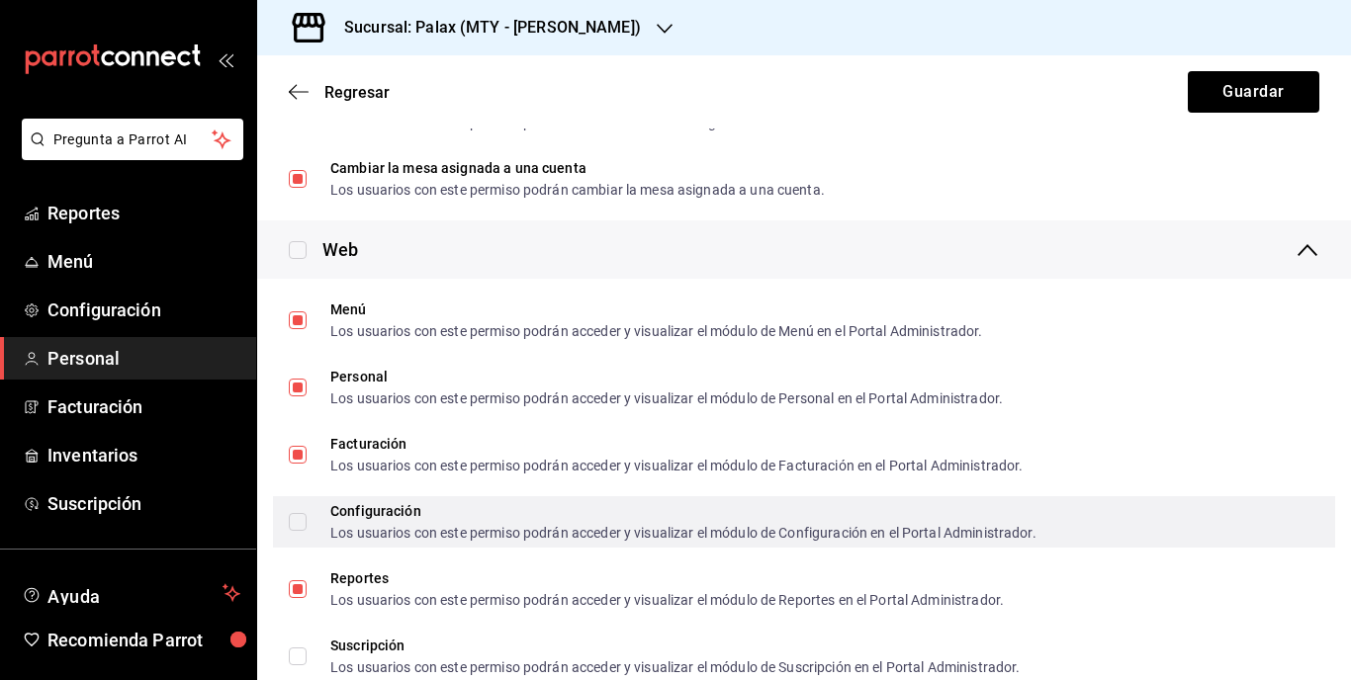
click at [301, 517] on input "Configuración Los usuarios con este permiso podrán acceder y visualizar el módu…" at bounding box center [298, 522] width 18 height 18
checkbox input "true"
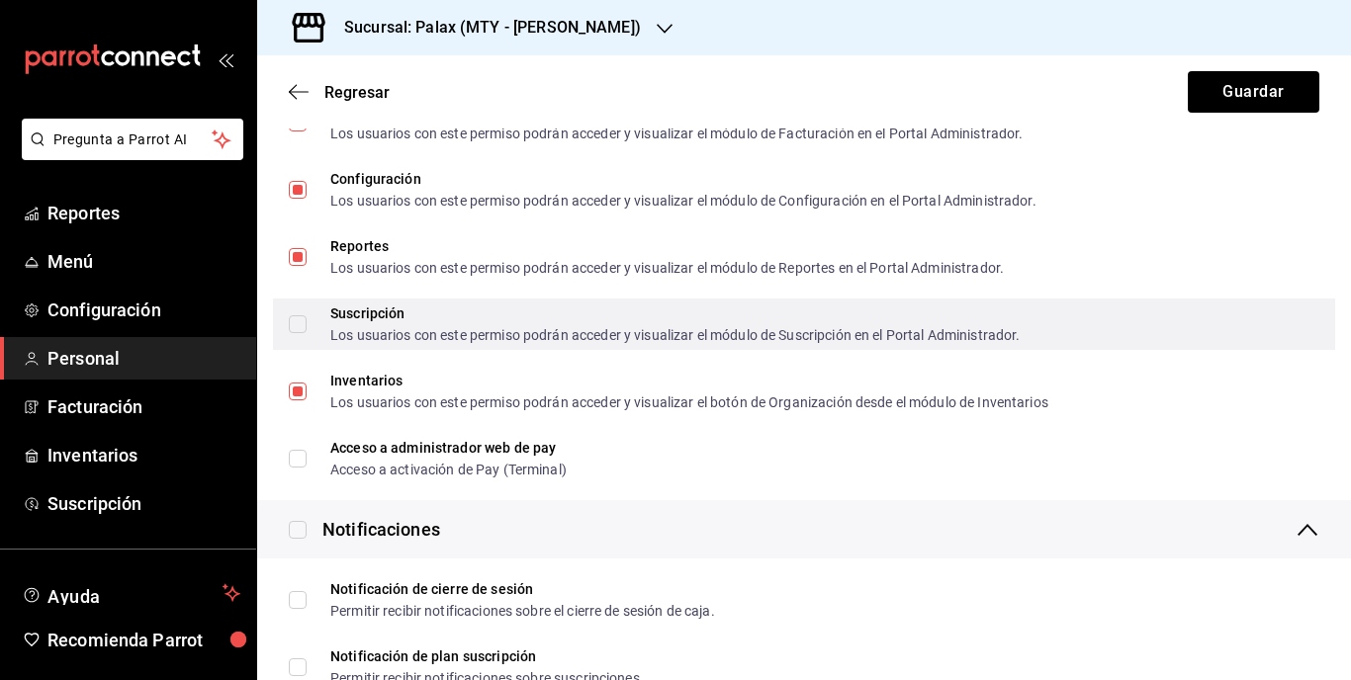
scroll to position [3360, 0]
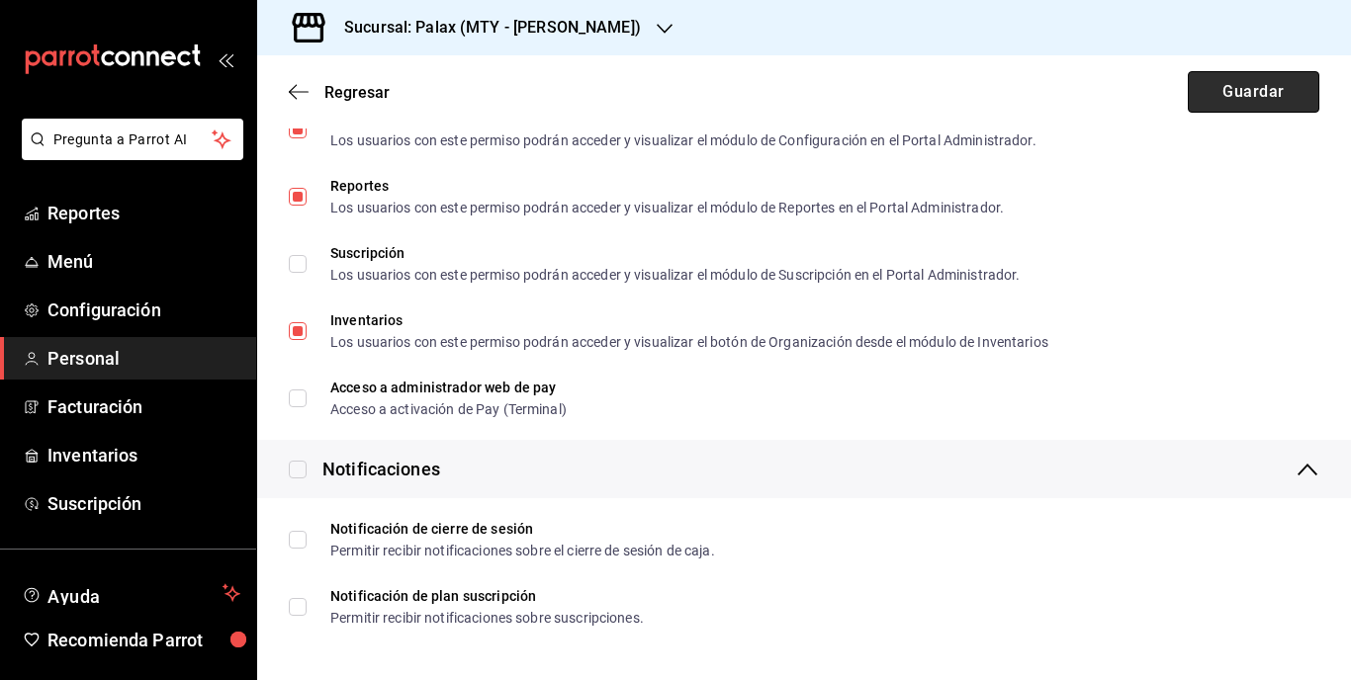
click at [1188, 99] on button "Guardar" at bounding box center [1254, 92] width 132 height 42
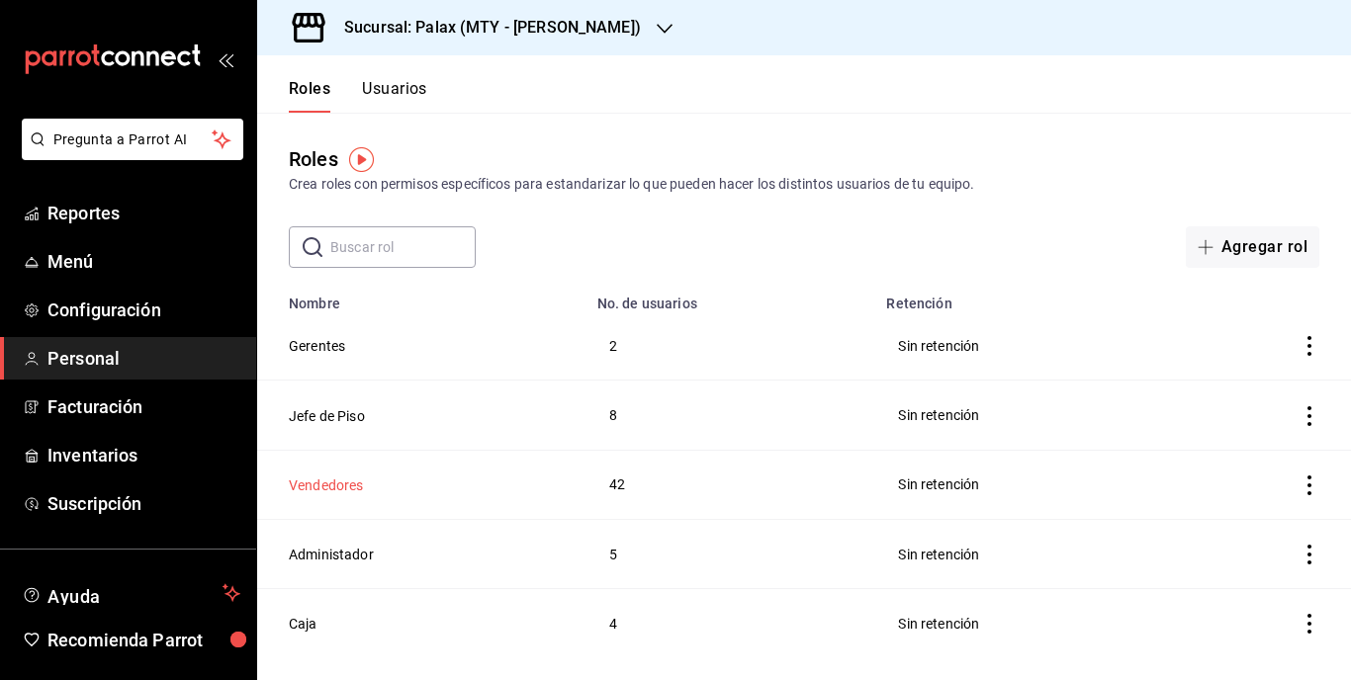
click at [325, 486] on button "Vendedores" at bounding box center [326, 486] width 75 height 20
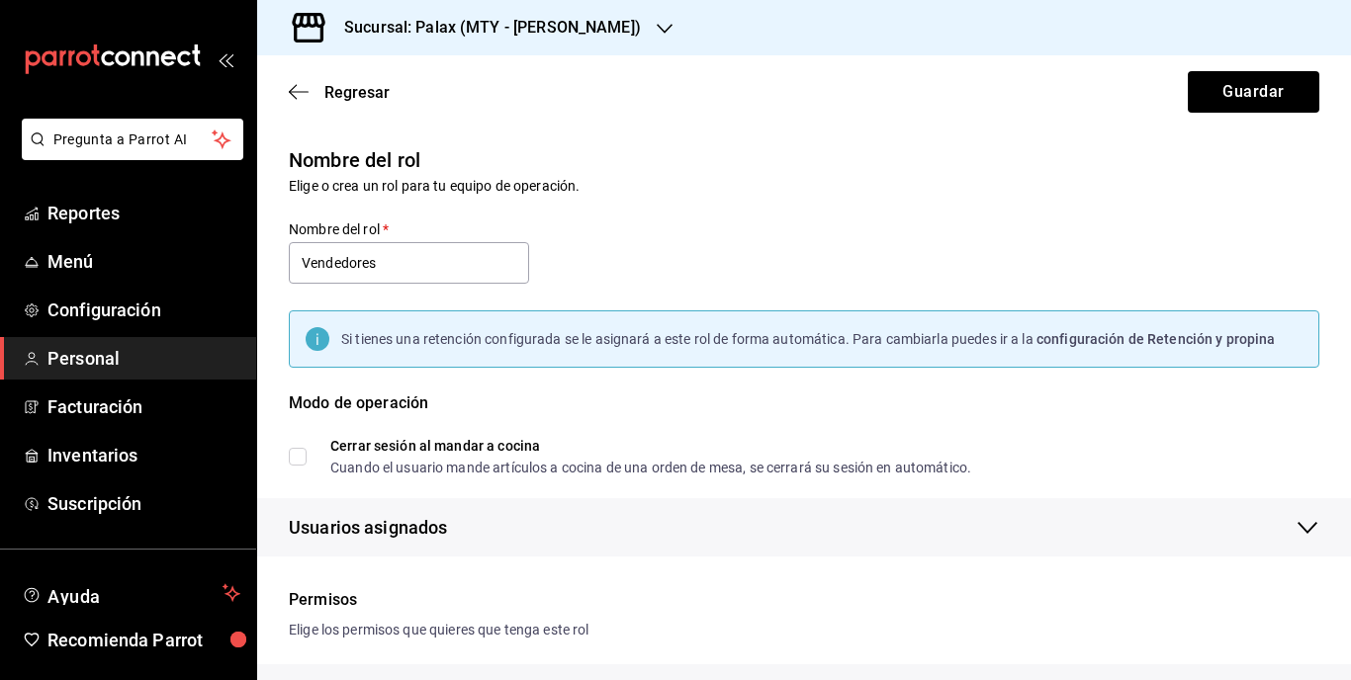
checkbox input "true"
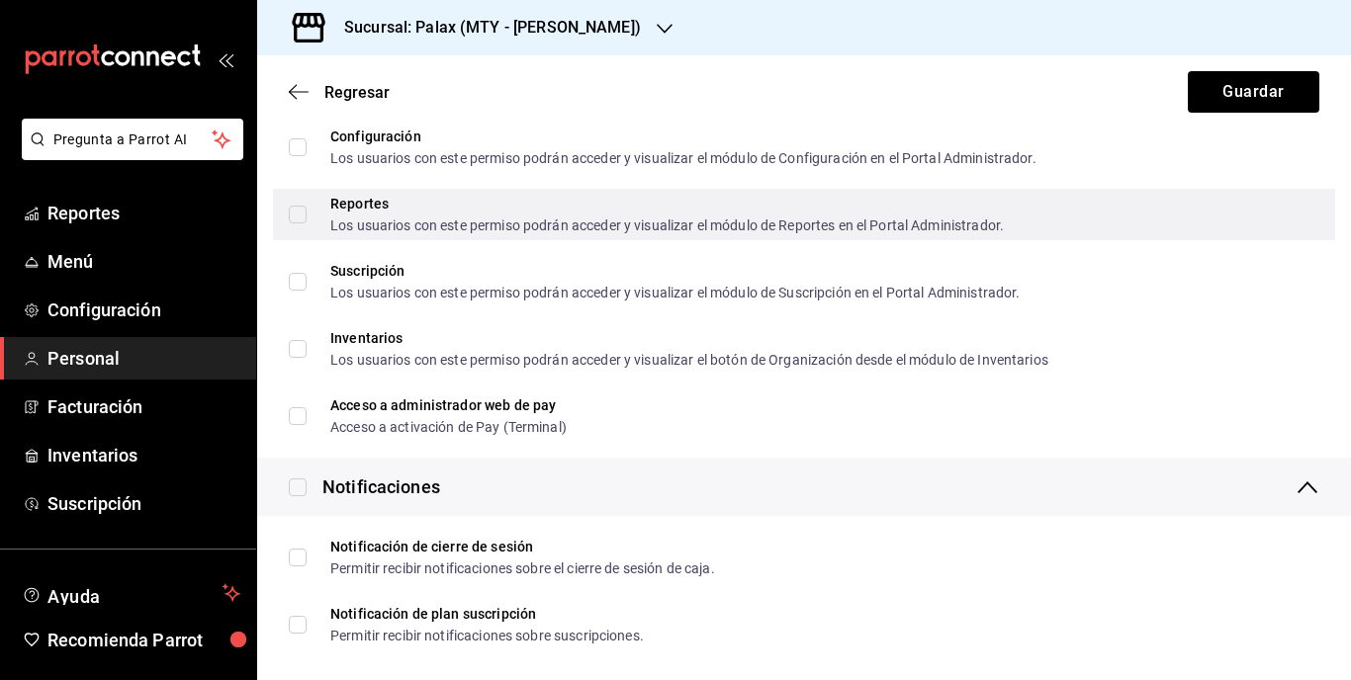
scroll to position [3360, 0]
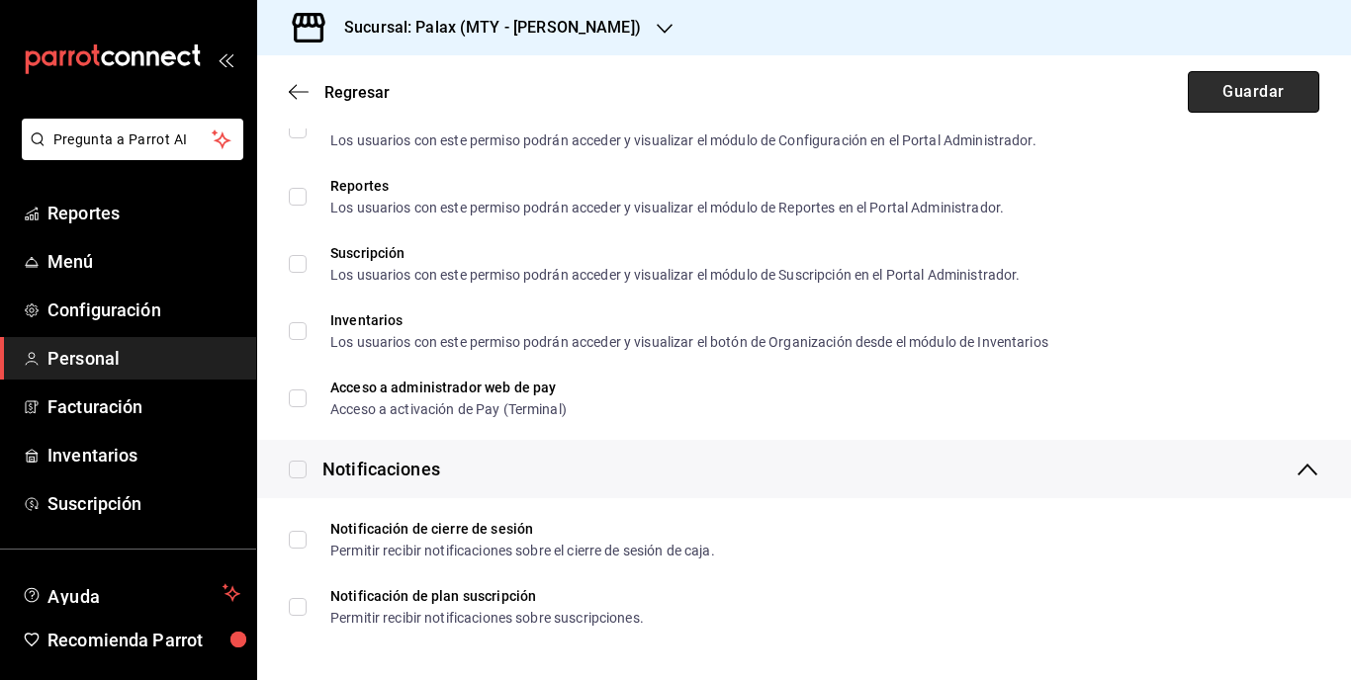
click at [1250, 96] on button "Guardar" at bounding box center [1254, 92] width 132 height 42
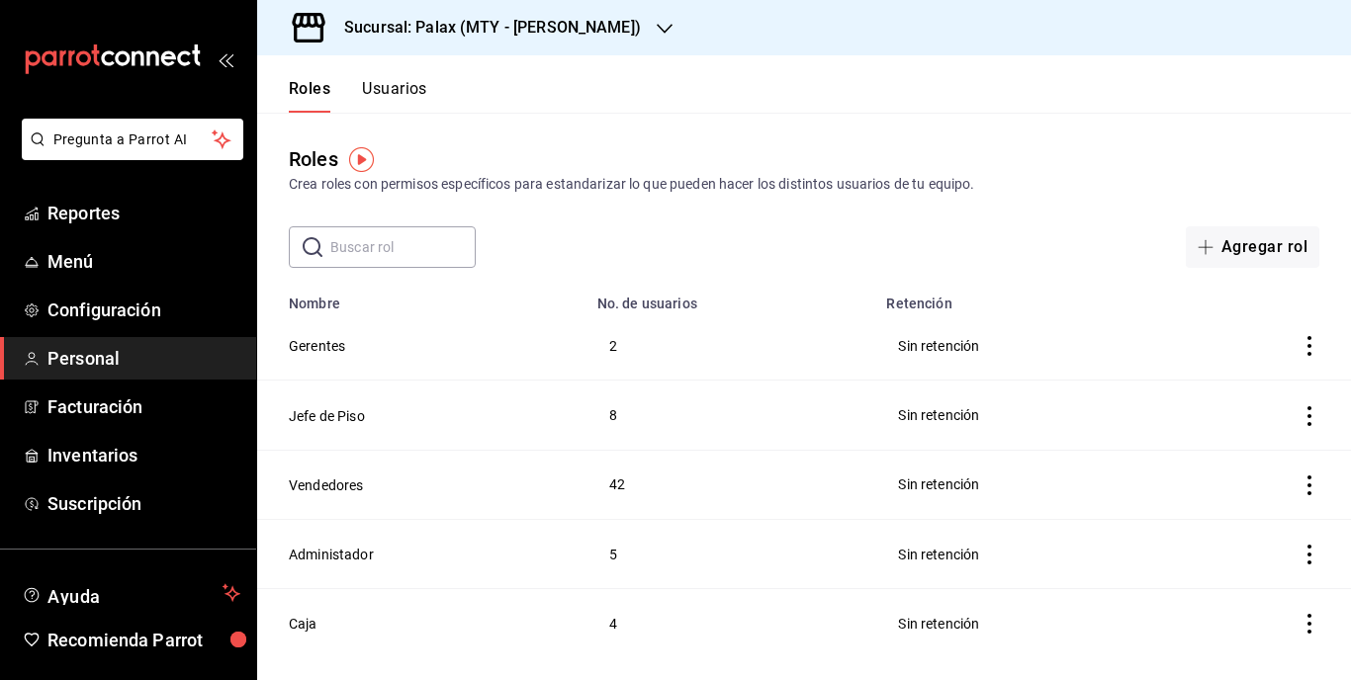
click at [423, 88] on button "Usuarios" at bounding box center [394, 96] width 65 height 34
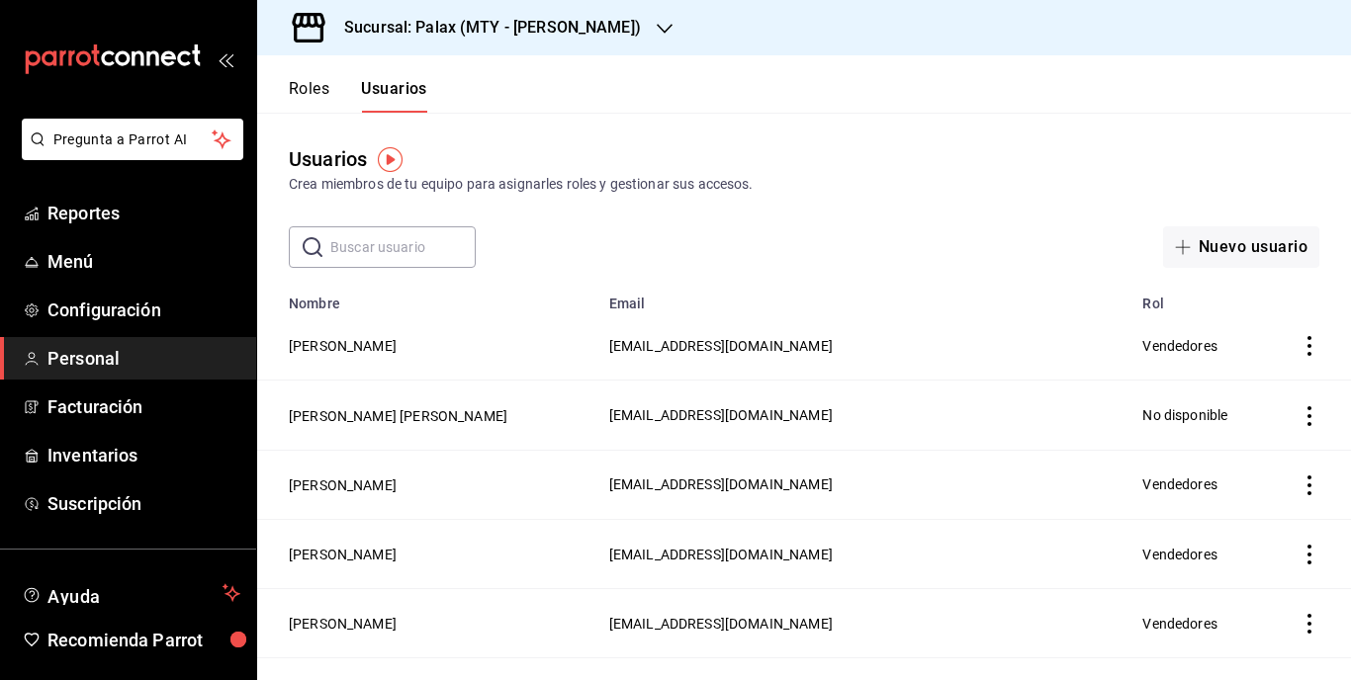
click at [405, 242] on input "text" at bounding box center [402, 247] width 145 height 40
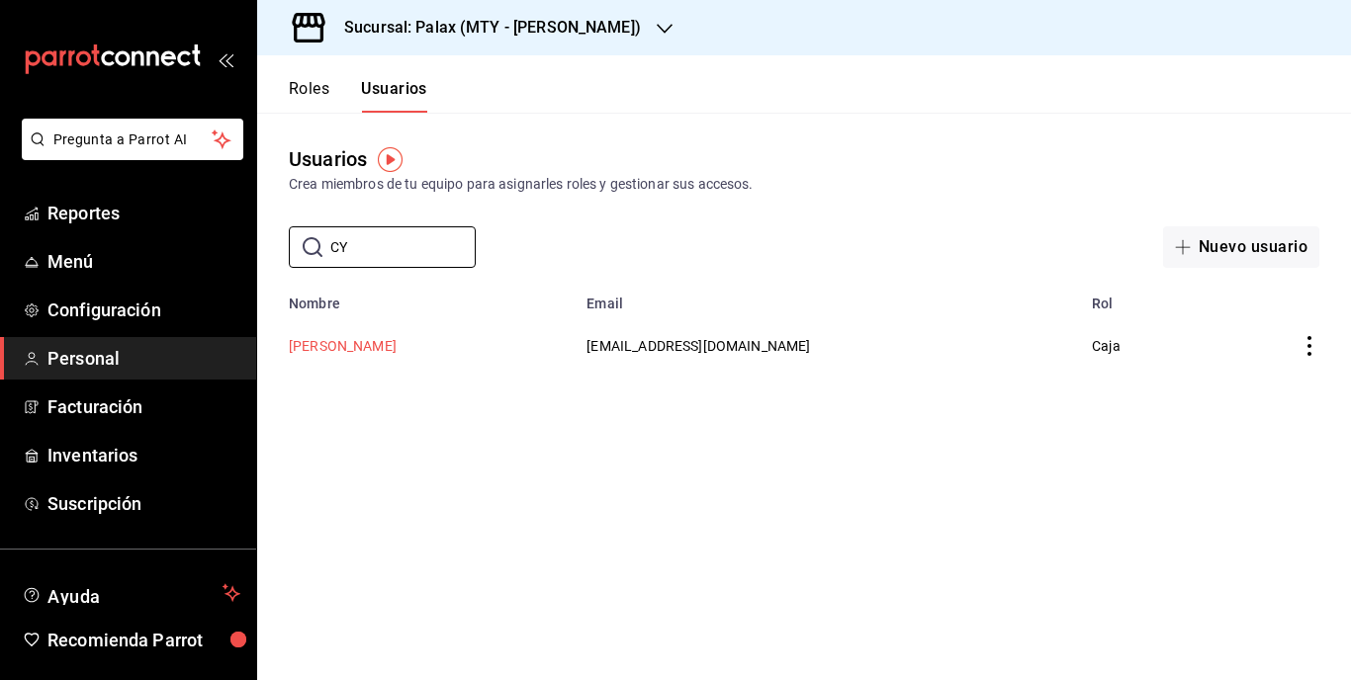
type input "CY"
click at [372, 350] on button "[PERSON_NAME]" at bounding box center [343, 346] width 108 height 20
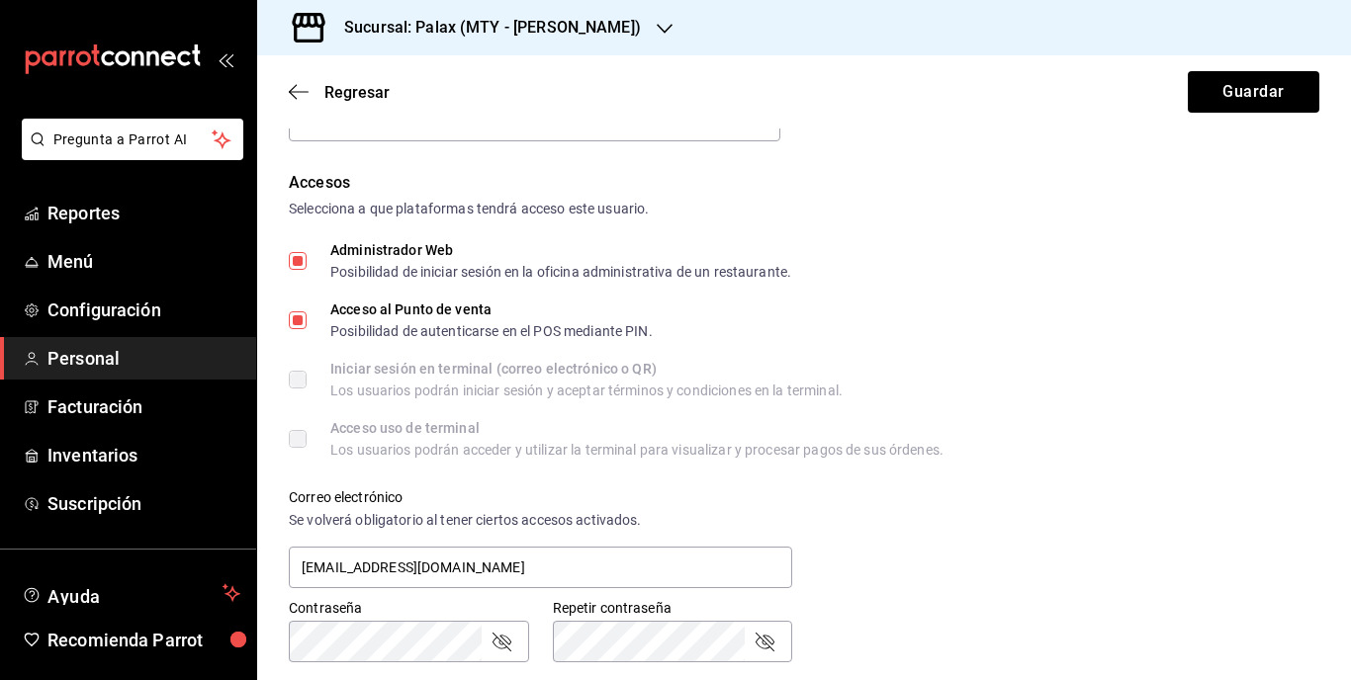
scroll to position [396, 0]
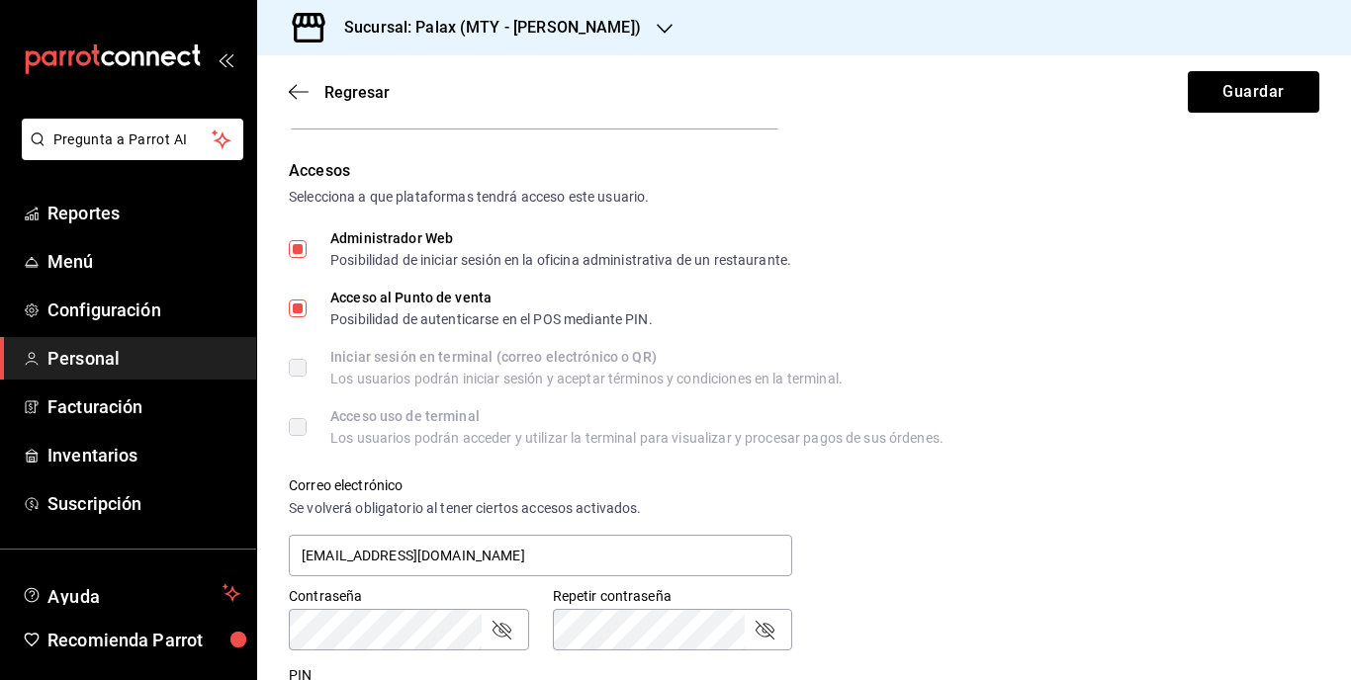
click at [301, 249] on input "Administrador Web Posibilidad de iniciar sesión en la oficina administrativa de…" at bounding box center [298, 249] width 18 height 18
checkbox input "false"
click at [524, 564] on input "[EMAIL_ADDRESS][DOMAIN_NAME]" at bounding box center [540, 556] width 503 height 42
type input "c"
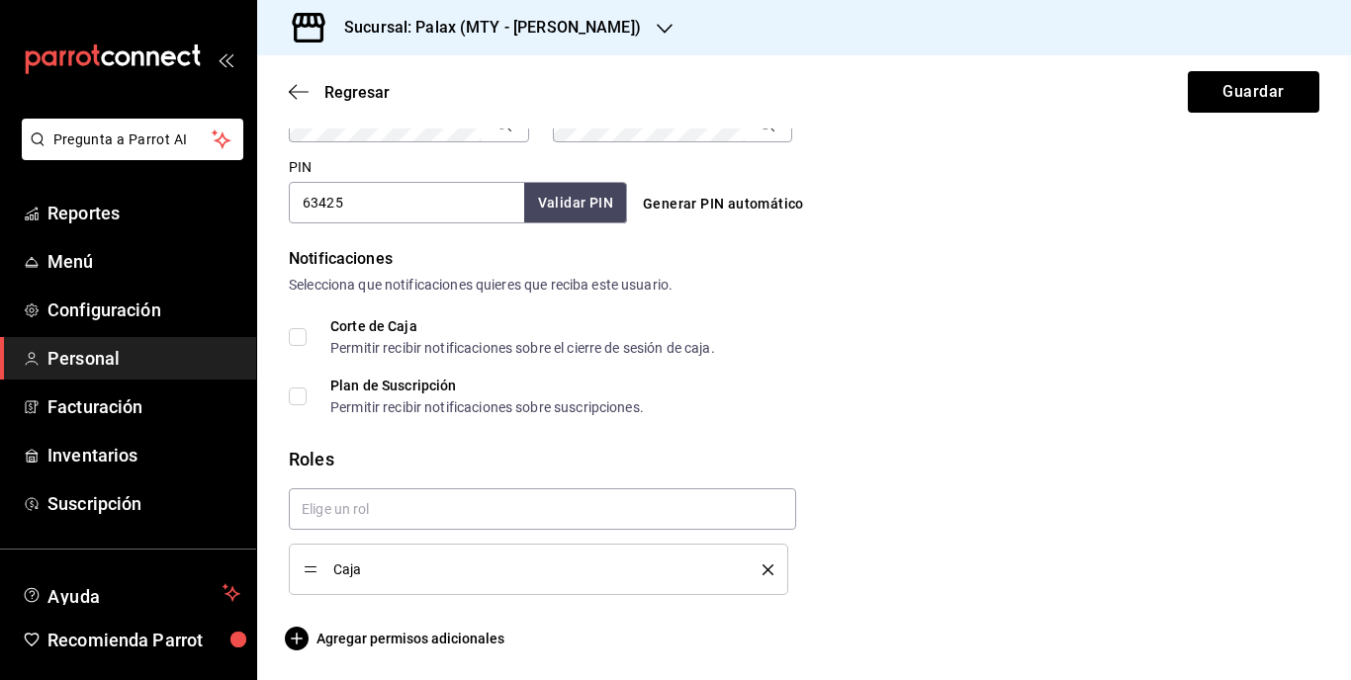
scroll to position [906, 0]
click at [299, 637] on icon "button" at bounding box center [297, 637] width 24 height 24
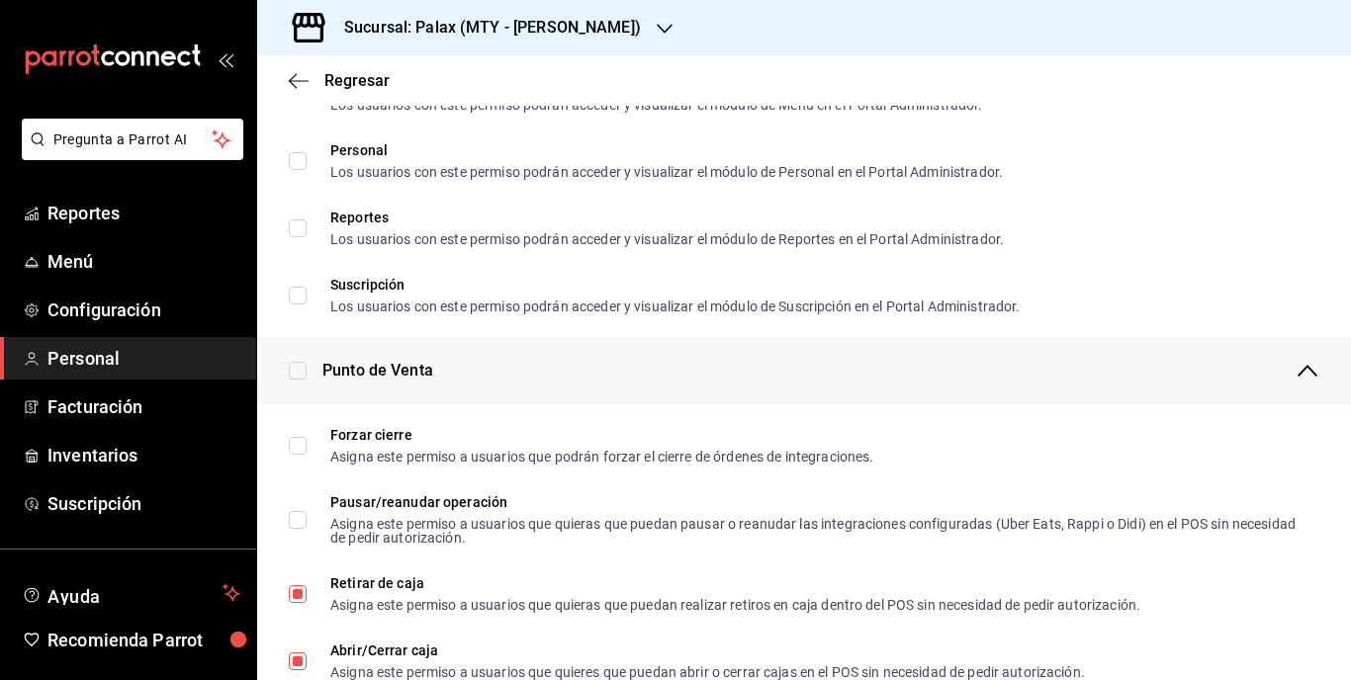
scroll to position [1286, 0]
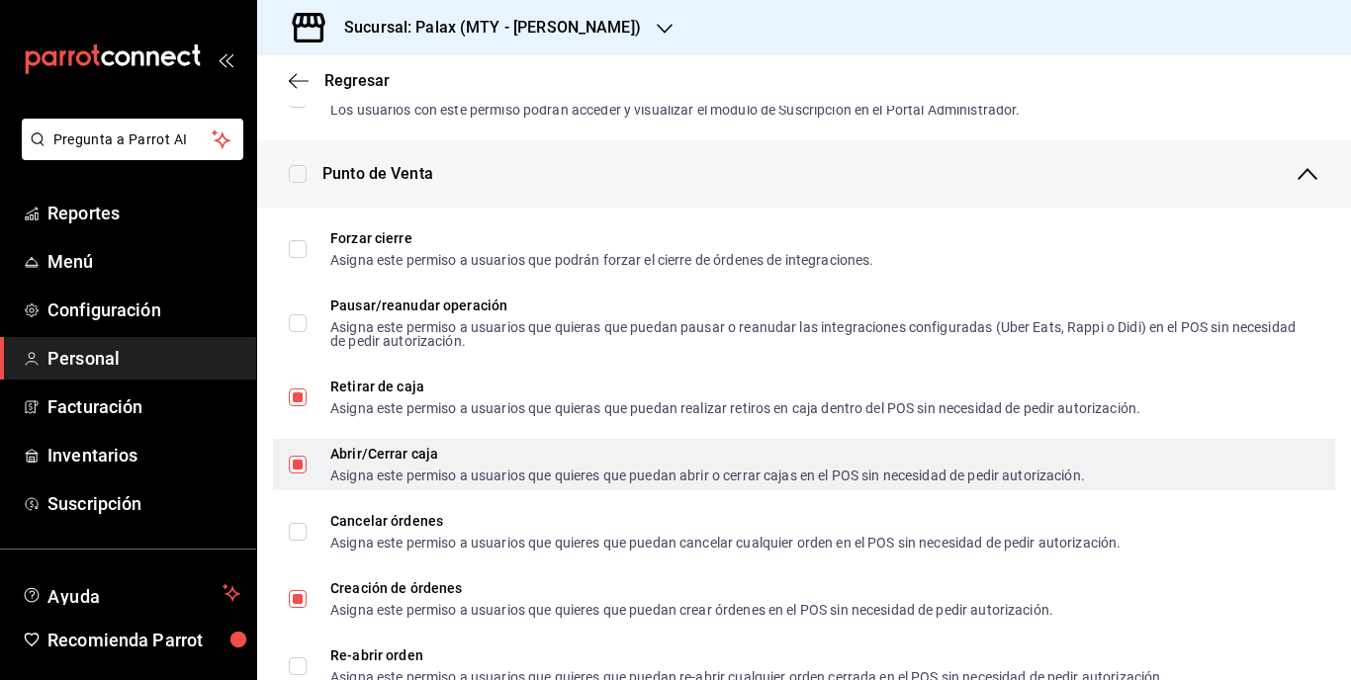
scroll to position [1385, 0]
click at [293, 455] on input "Abrir/Cerrar caja Asigna este permiso a usuarios que quieres que puedan abrir o…" at bounding box center [298, 464] width 18 height 18
checkbox input "false"
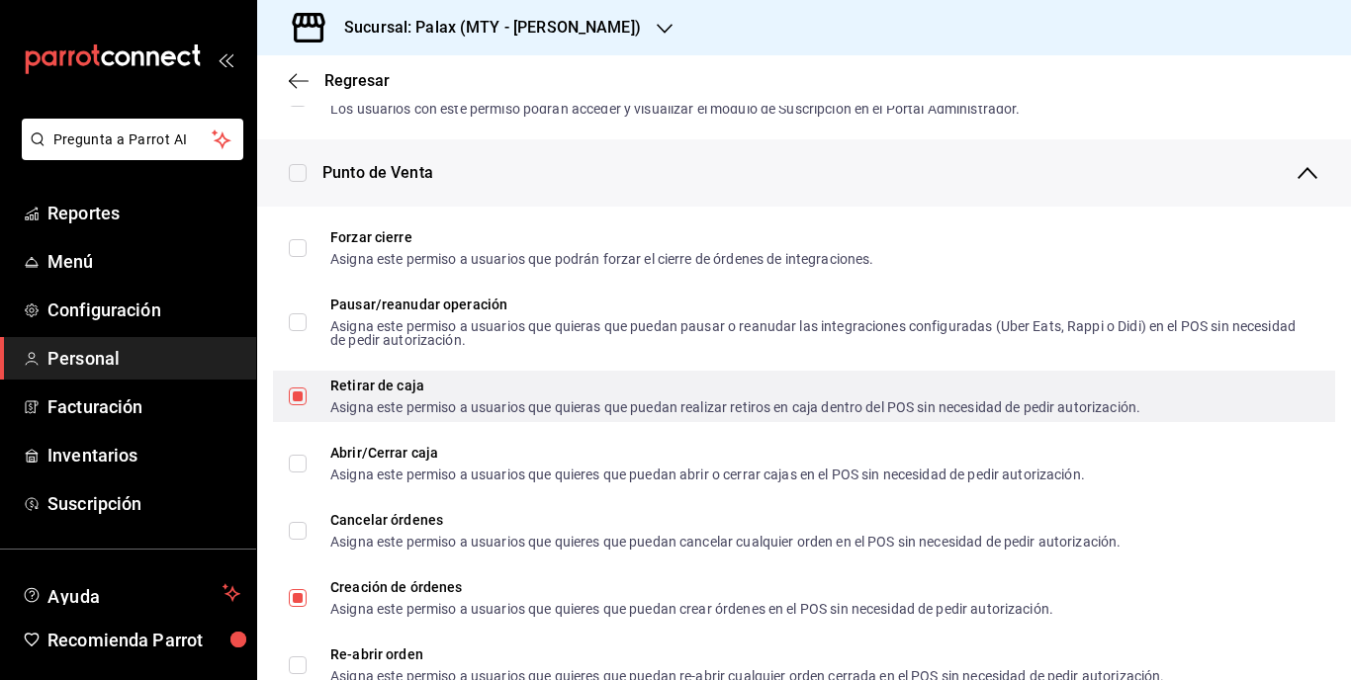
click at [301, 395] on input "Retirar de caja Asigna este permiso a usuarios que quieras que puedan realizar …" at bounding box center [298, 397] width 18 height 18
checkbox input "false"
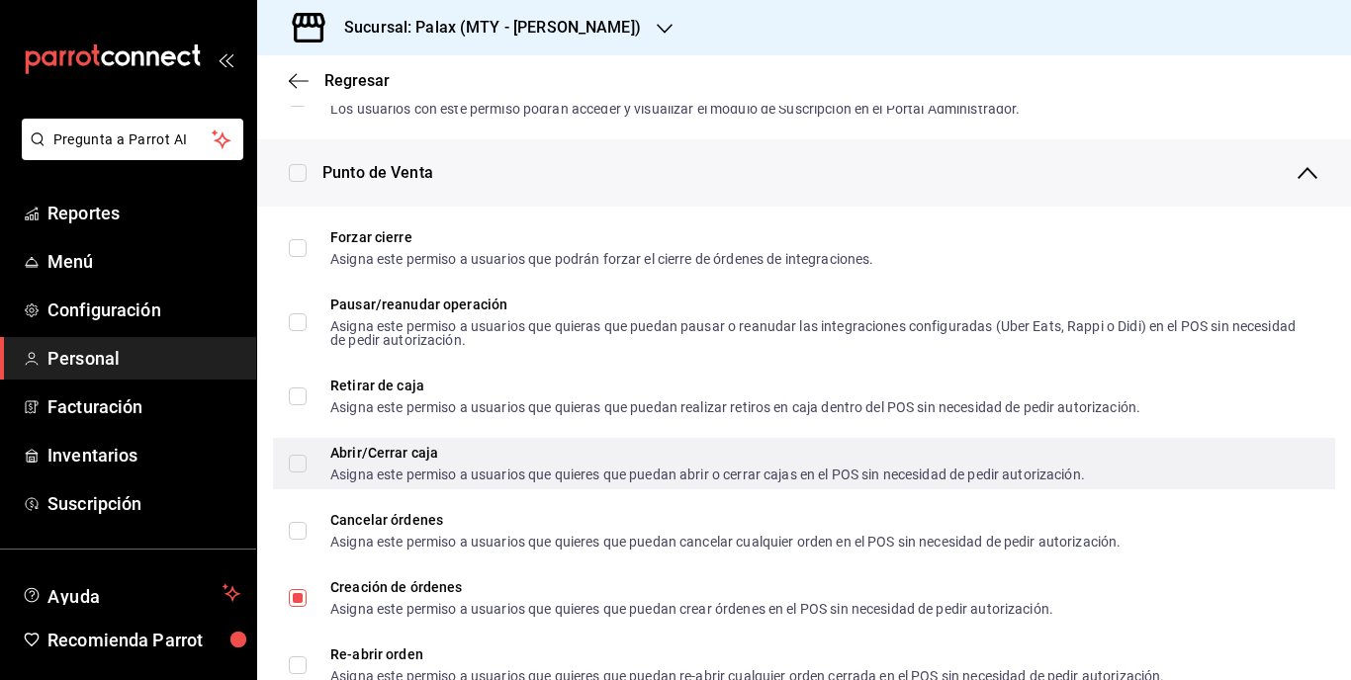
click at [302, 464] on input "Abrir/Cerrar caja Asigna este permiso a usuarios que quieres que puedan abrir o…" at bounding box center [298, 464] width 18 height 18
checkbox input "true"
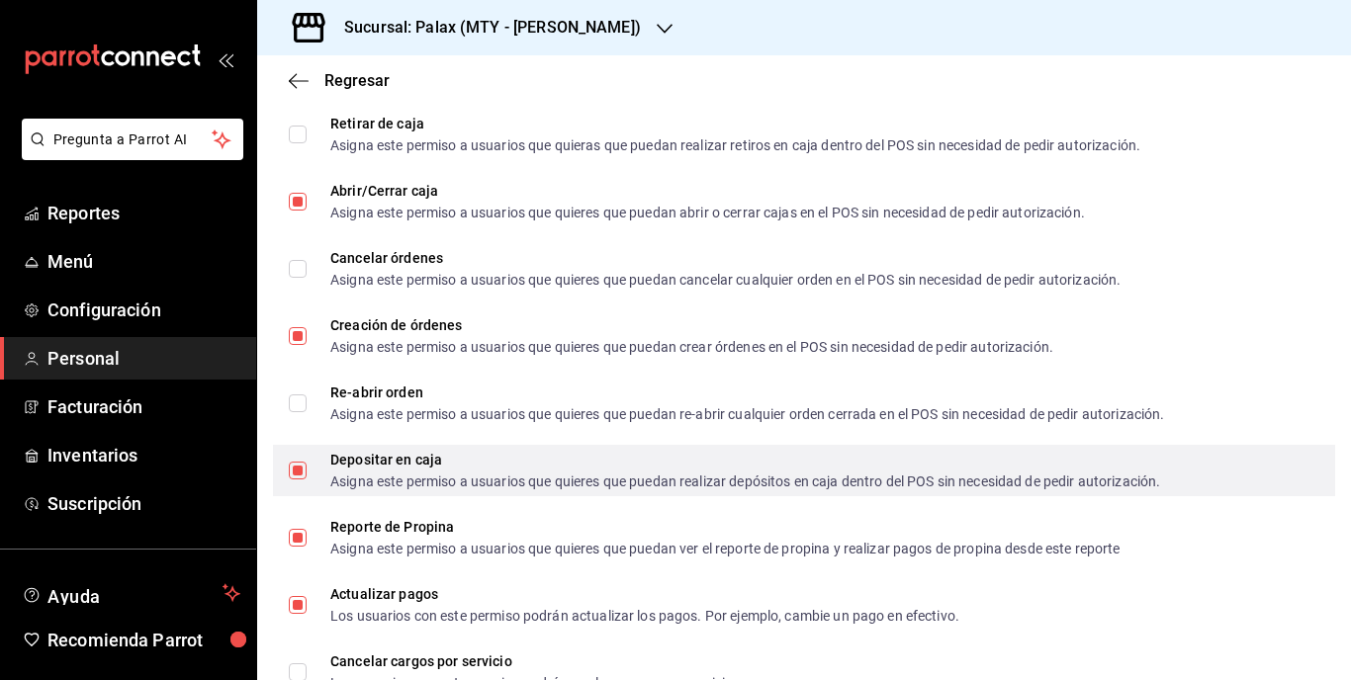
scroll to position [1681, 0]
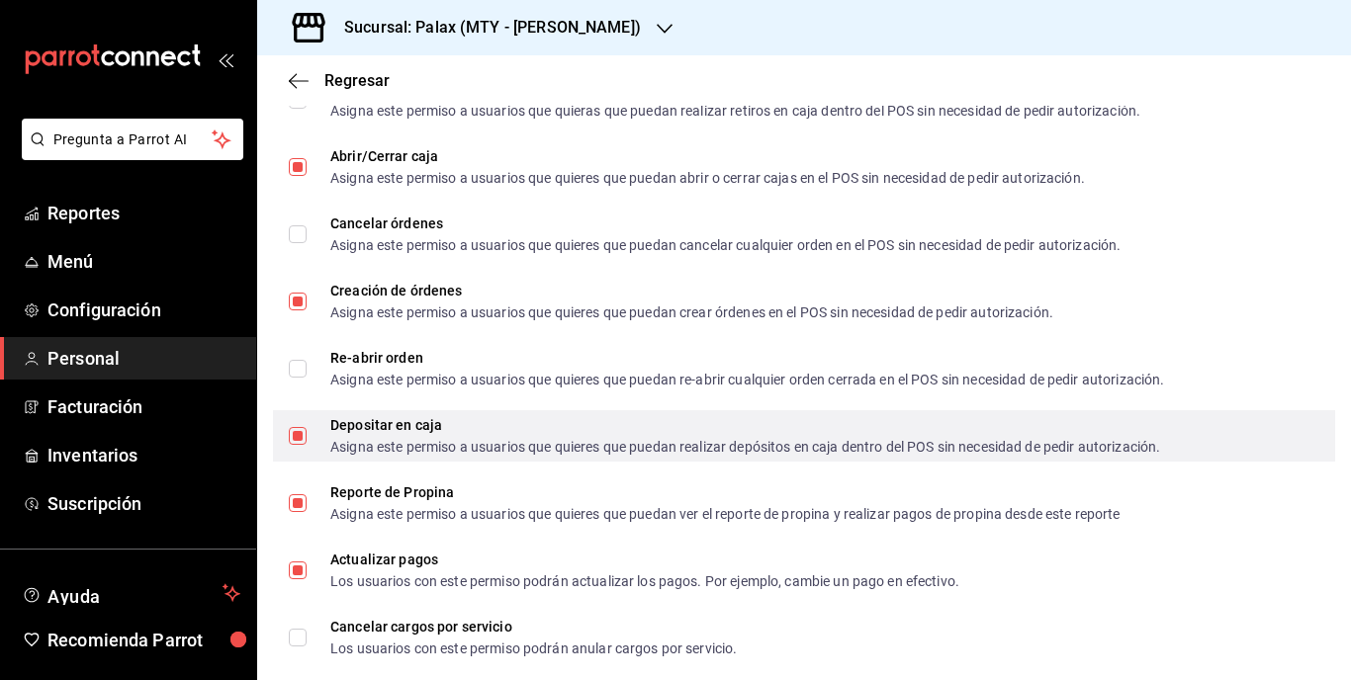
click at [293, 442] on input "Depositar en caja Asigna este permiso a usuarios que quieres que puedan realiza…" at bounding box center [298, 436] width 18 height 18
checkbox input "false"
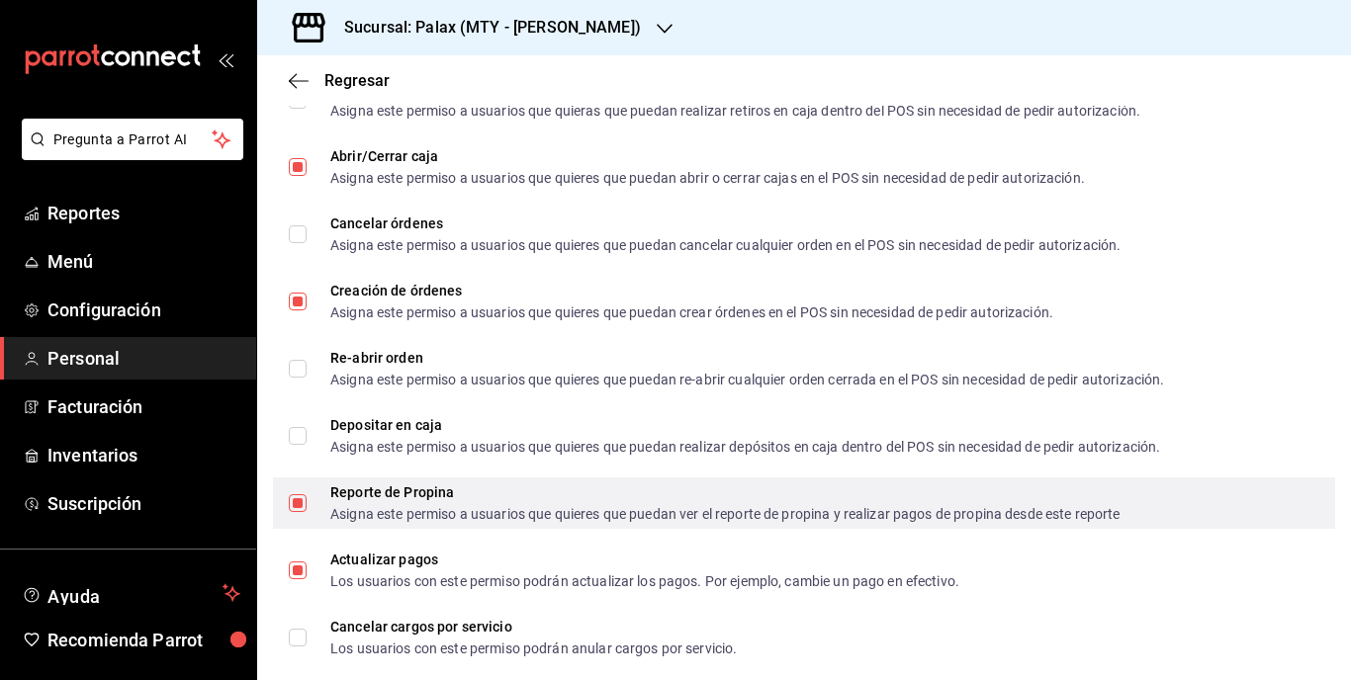
click at [302, 496] on input "Reporte de Propina Asigna este permiso a usuarios que quieres que puedan ver el…" at bounding box center [298, 504] width 18 height 18
checkbox input "false"
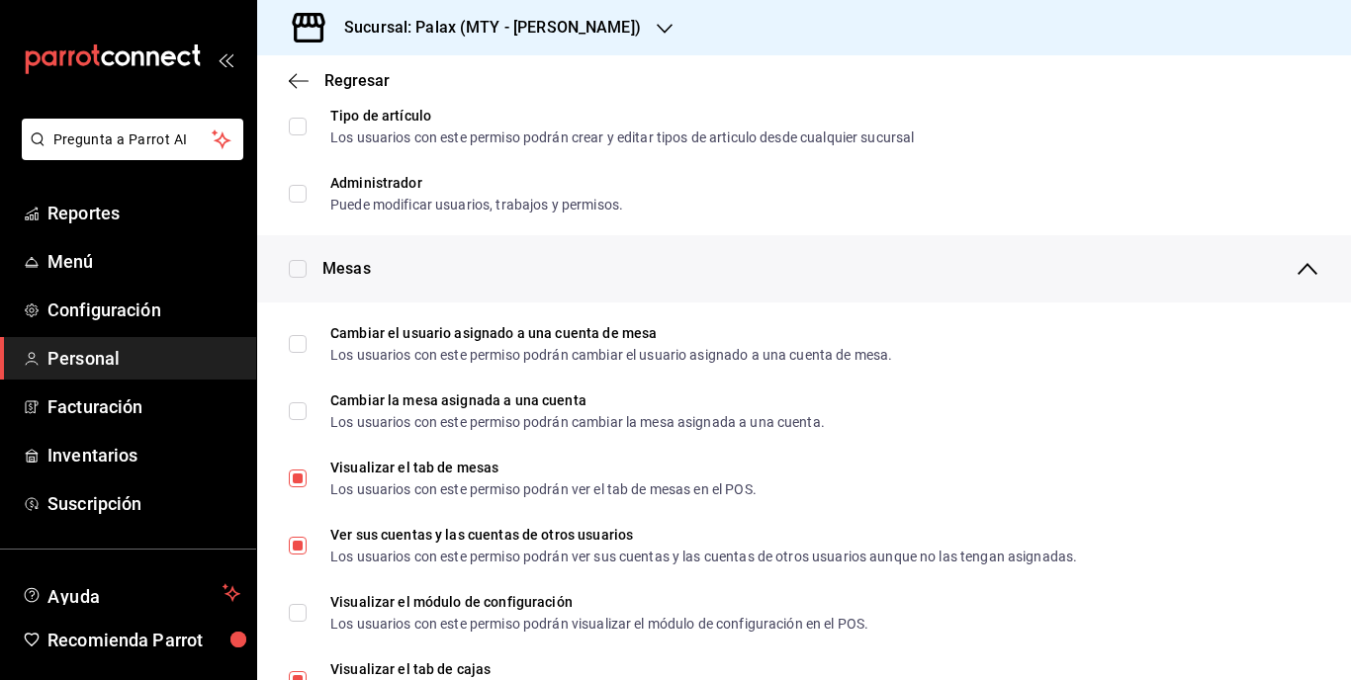
scroll to position [0, 0]
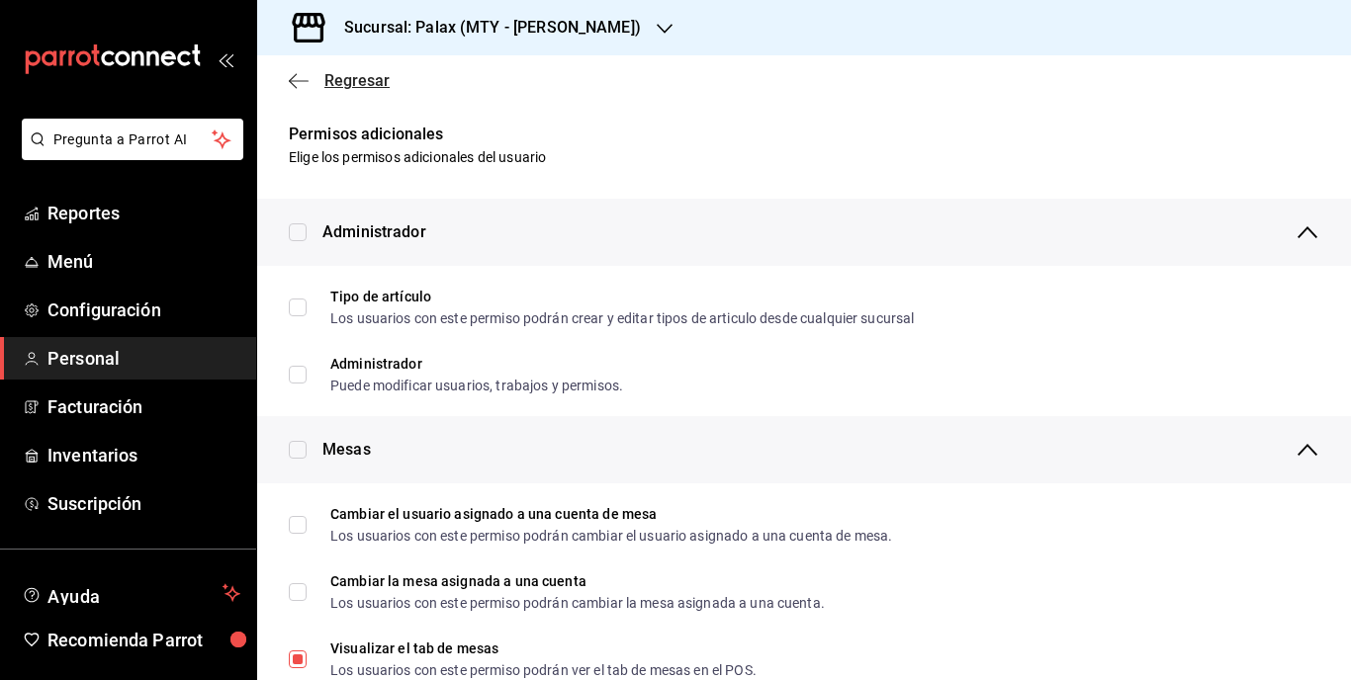
click at [302, 78] on icon "button" at bounding box center [299, 81] width 20 height 18
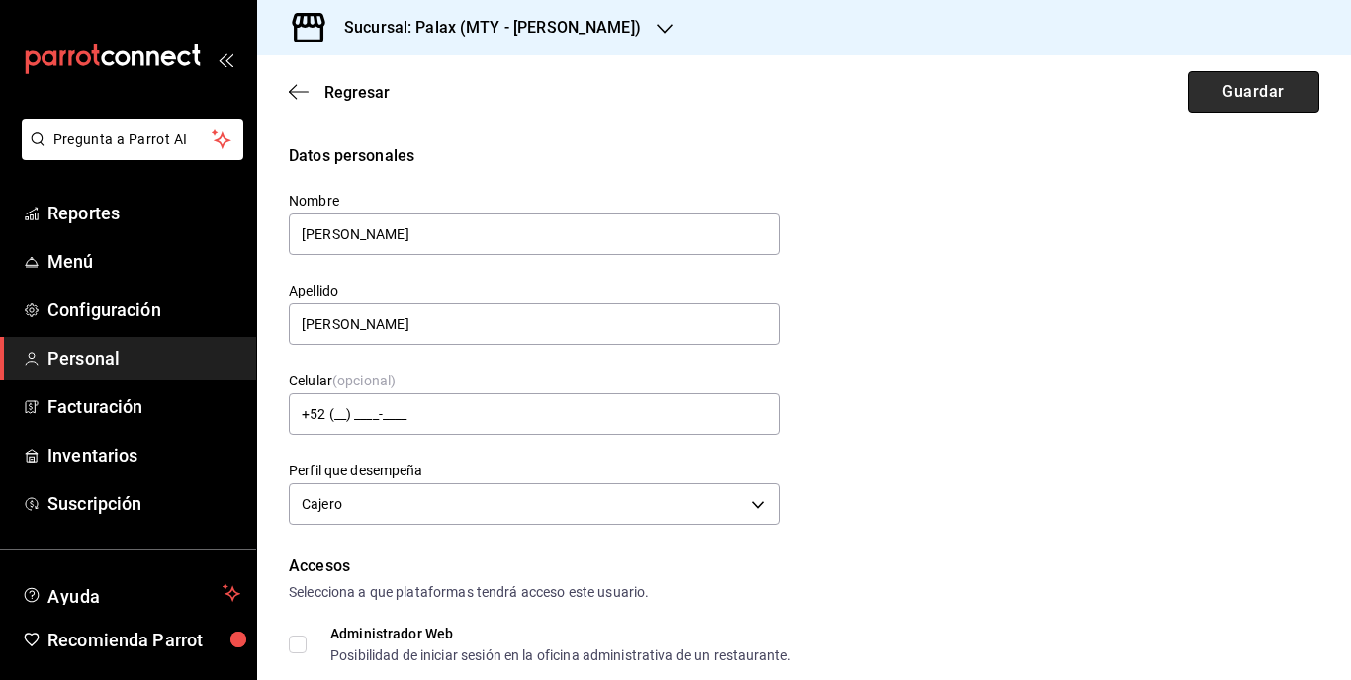
click at [1215, 96] on button "Guardar" at bounding box center [1254, 92] width 132 height 42
